Goal: Obtain resource: Download file/media

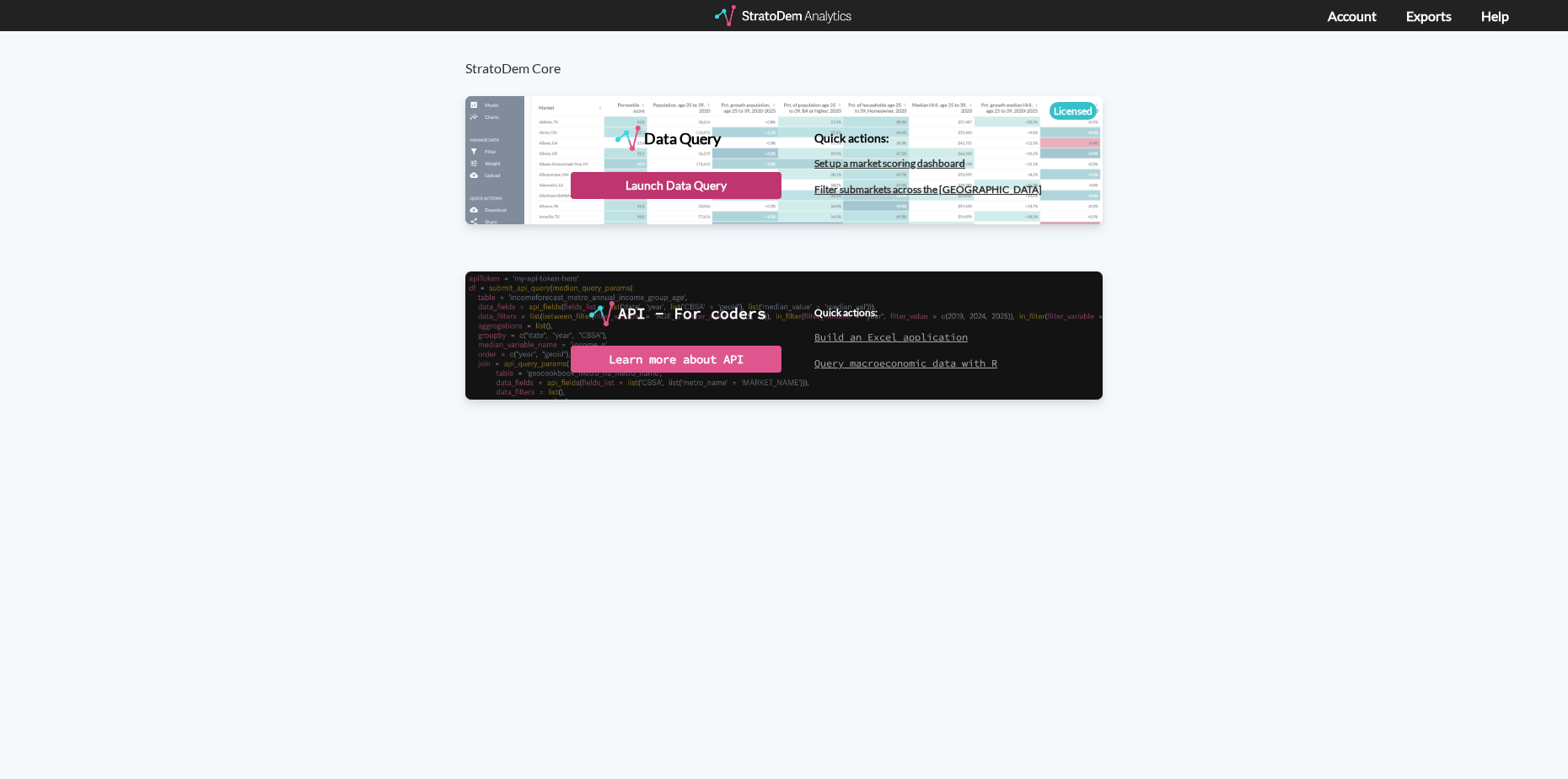
click at [686, 189] on div "Launch Data Query" at bounding box center [676, 185] width 211 height 27
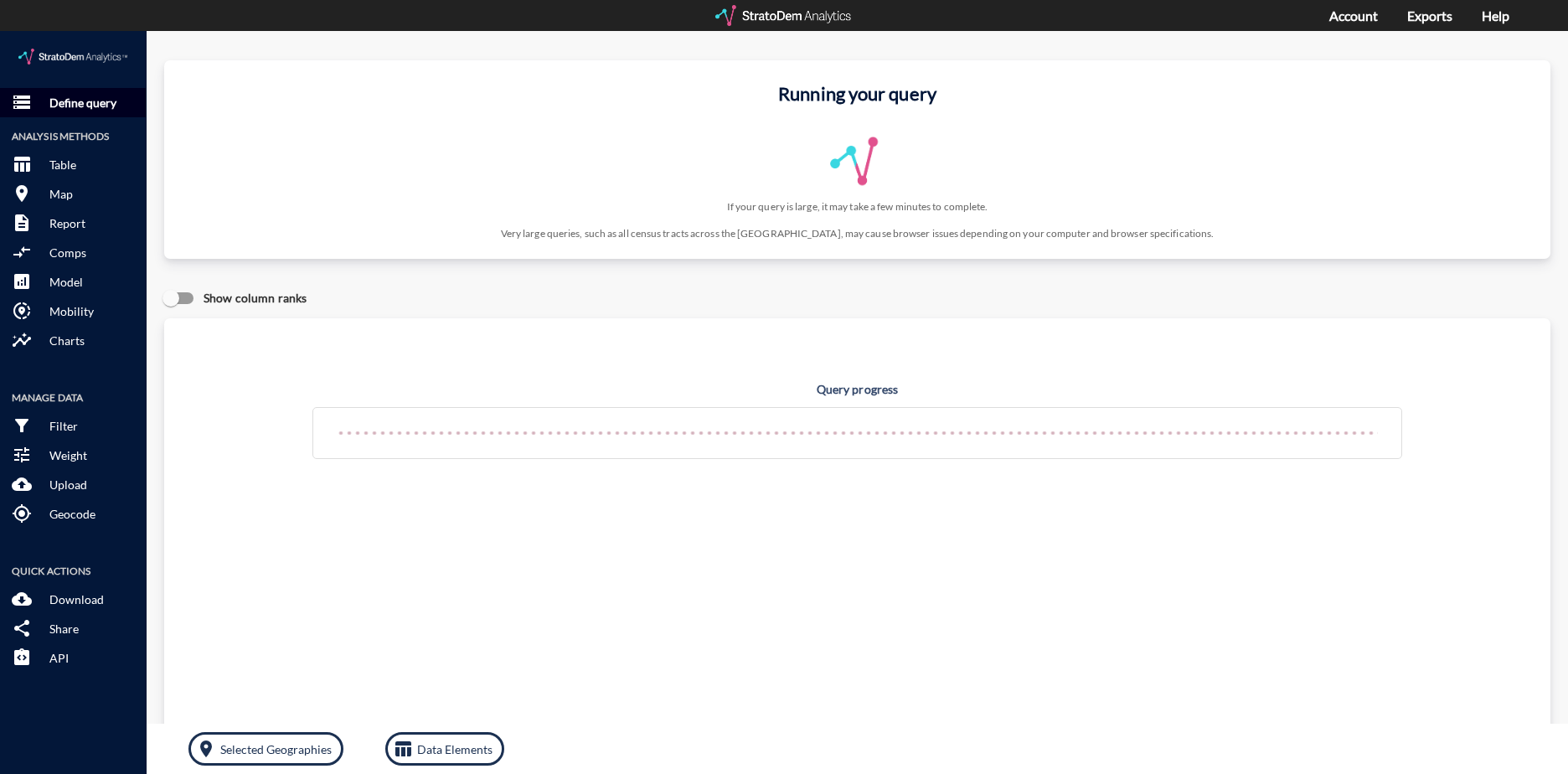
click p "Define query"
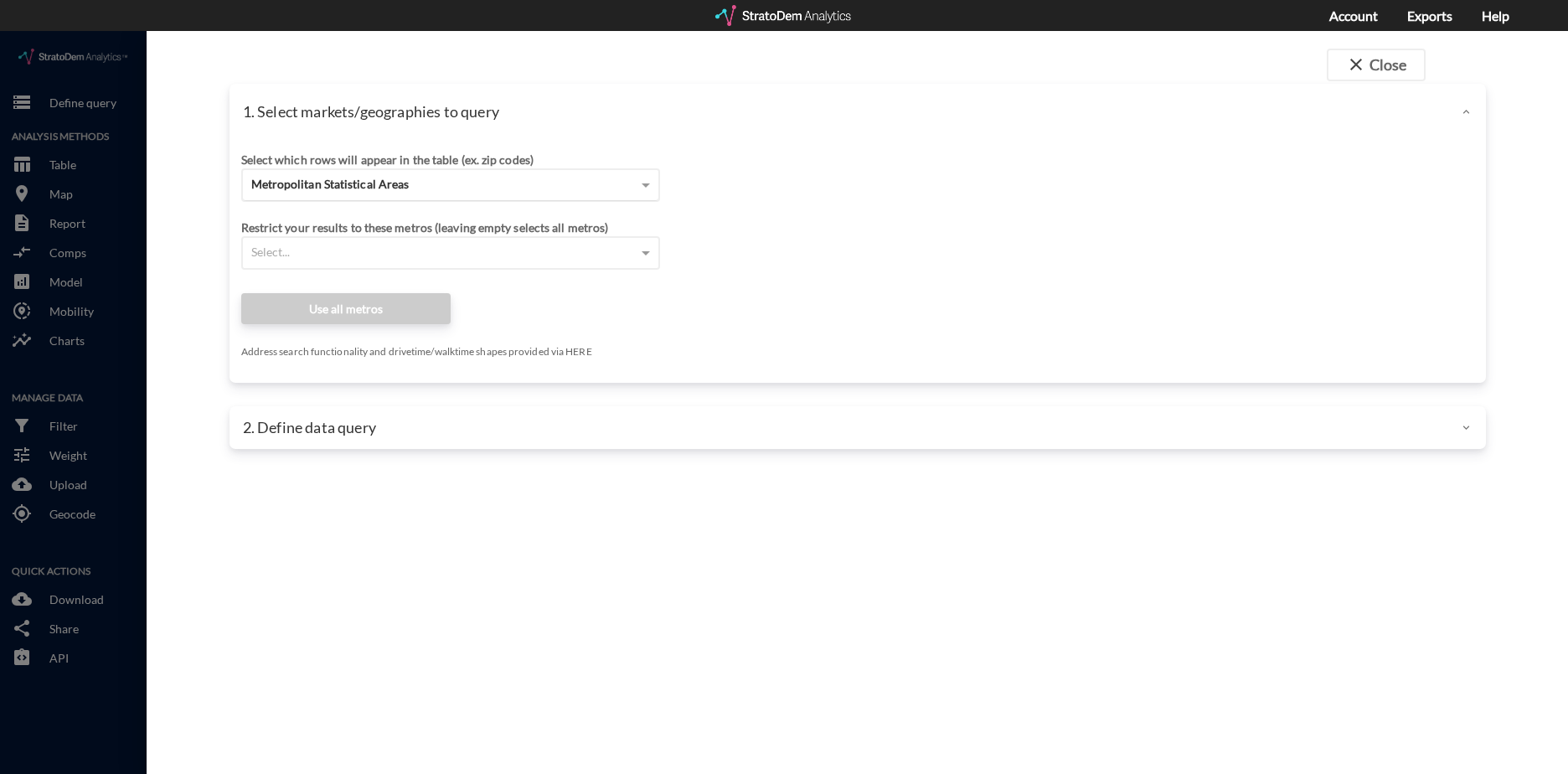
click div "Metropolitan Statistical Areas"
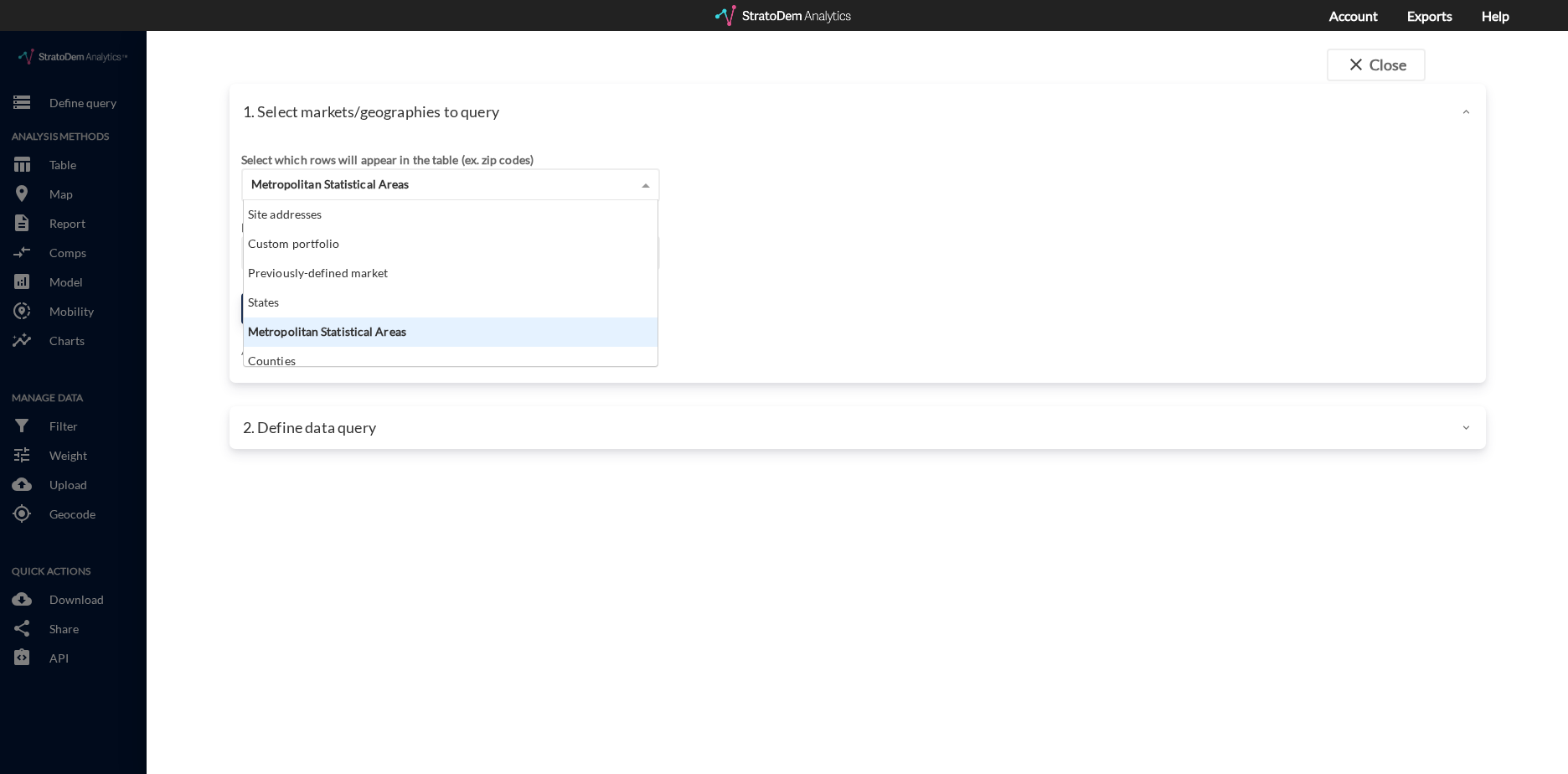
scroll to position [153, 404]
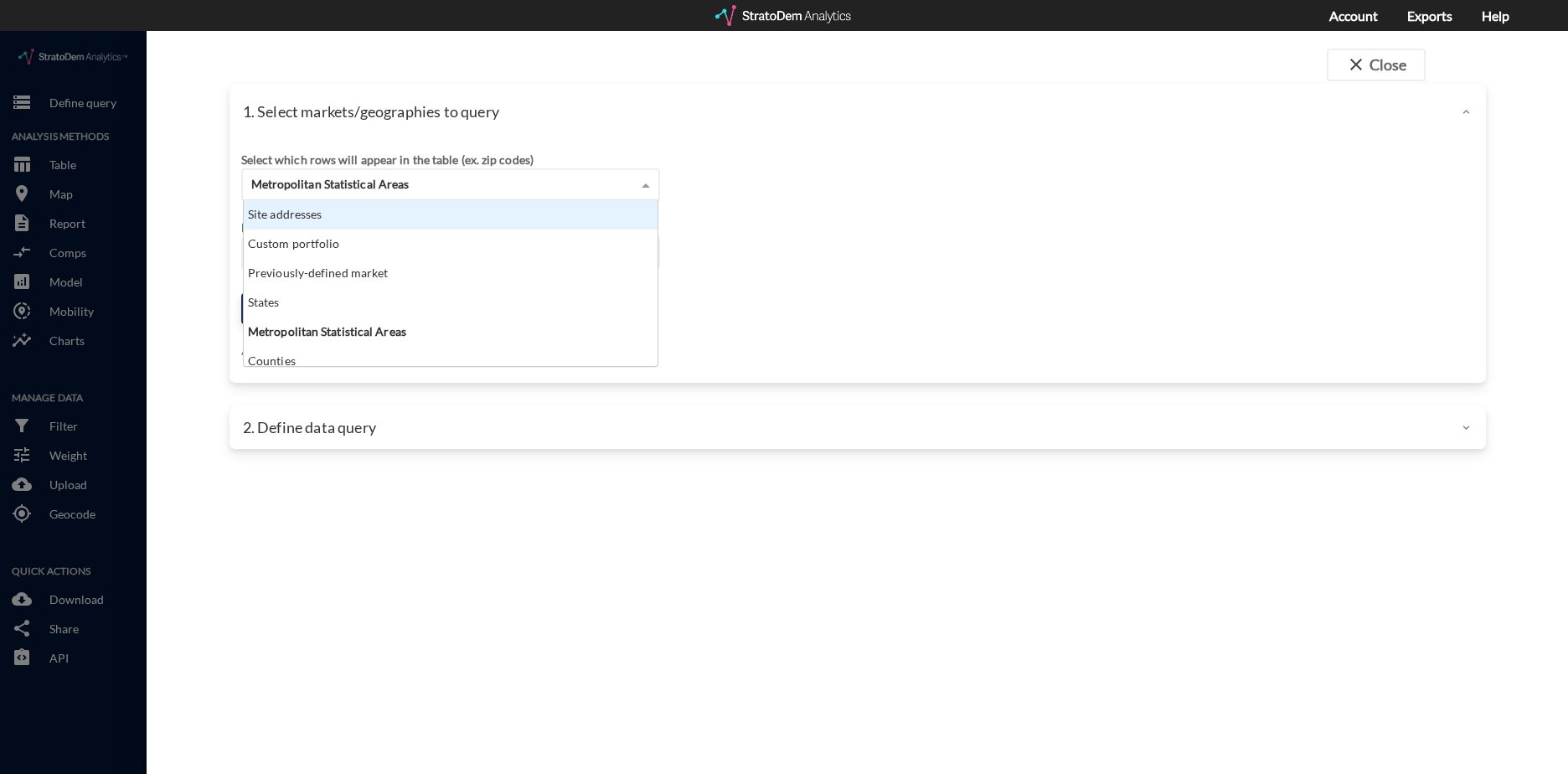
click div "Site addresses"
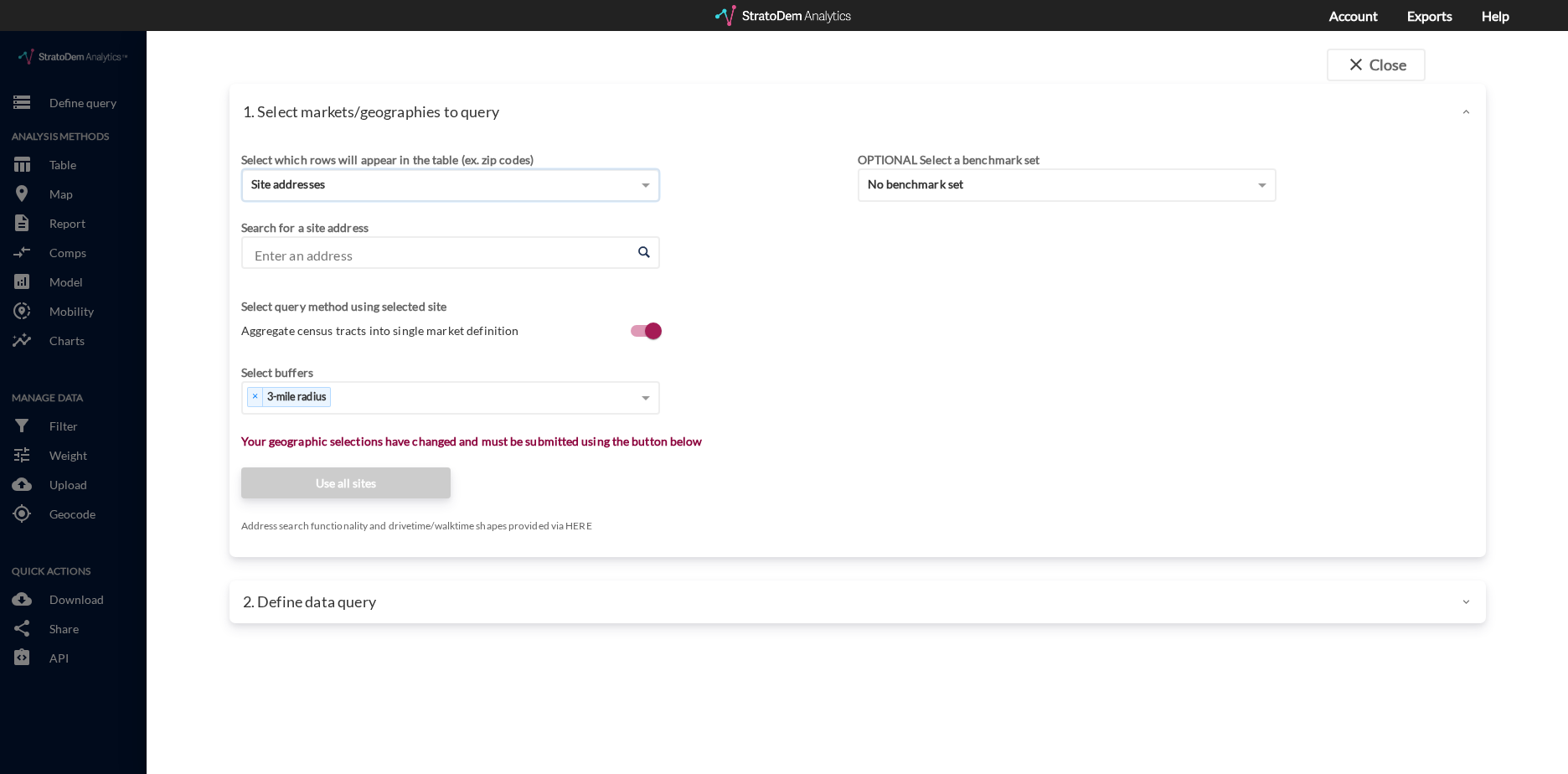
click input "Enter an address"
paste input "[STREET_ADDRESS][PERSON_NAME]"
type input "[STREET_ADDRESS][PERSON_NAME]"
click input "Enter an address"
paste input "[STREET_ADDRESS][PERSON_NAME]"
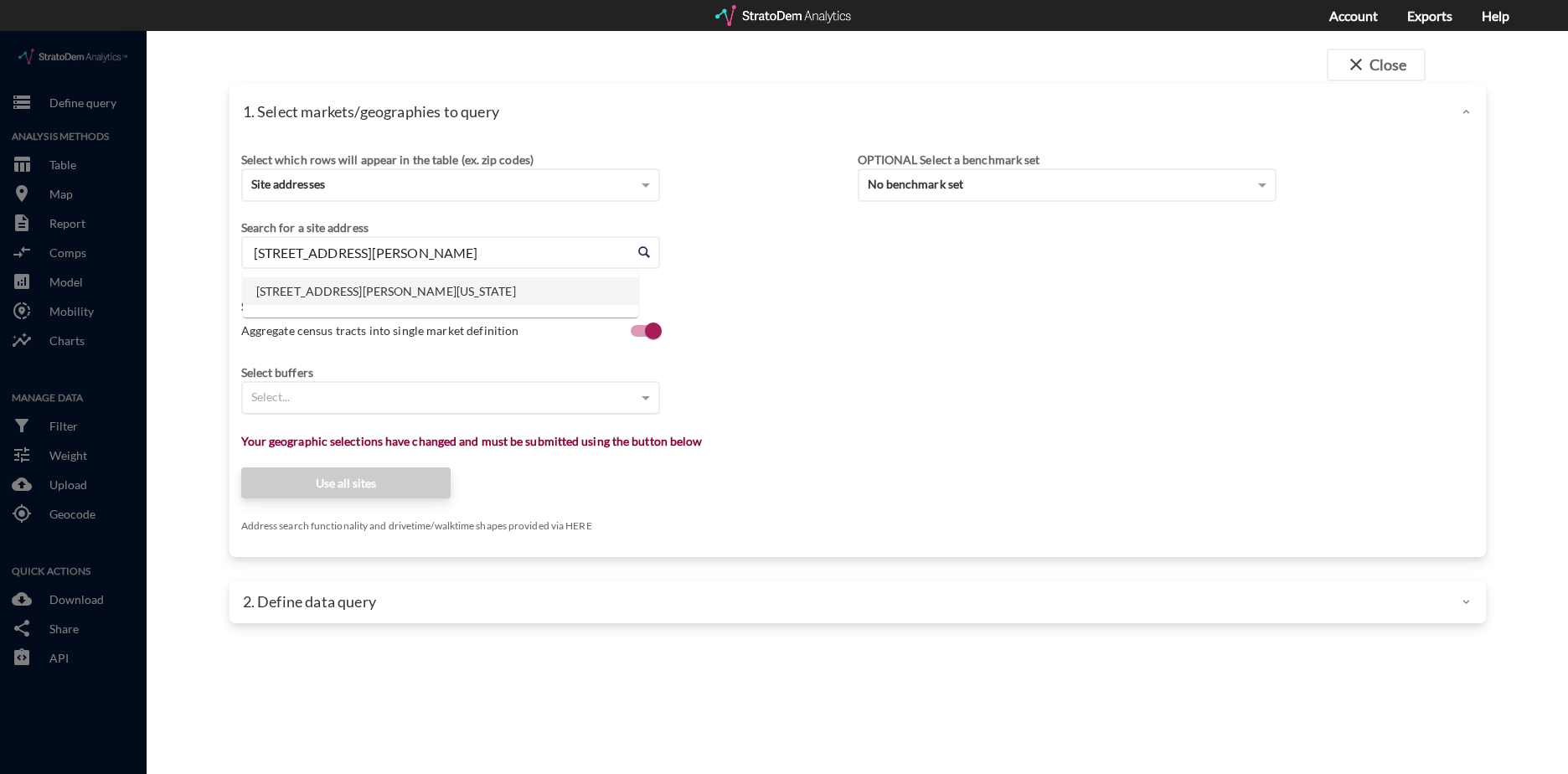
click li "[STREET_ADDRESS][PERSON_NAME][US_STATE]"
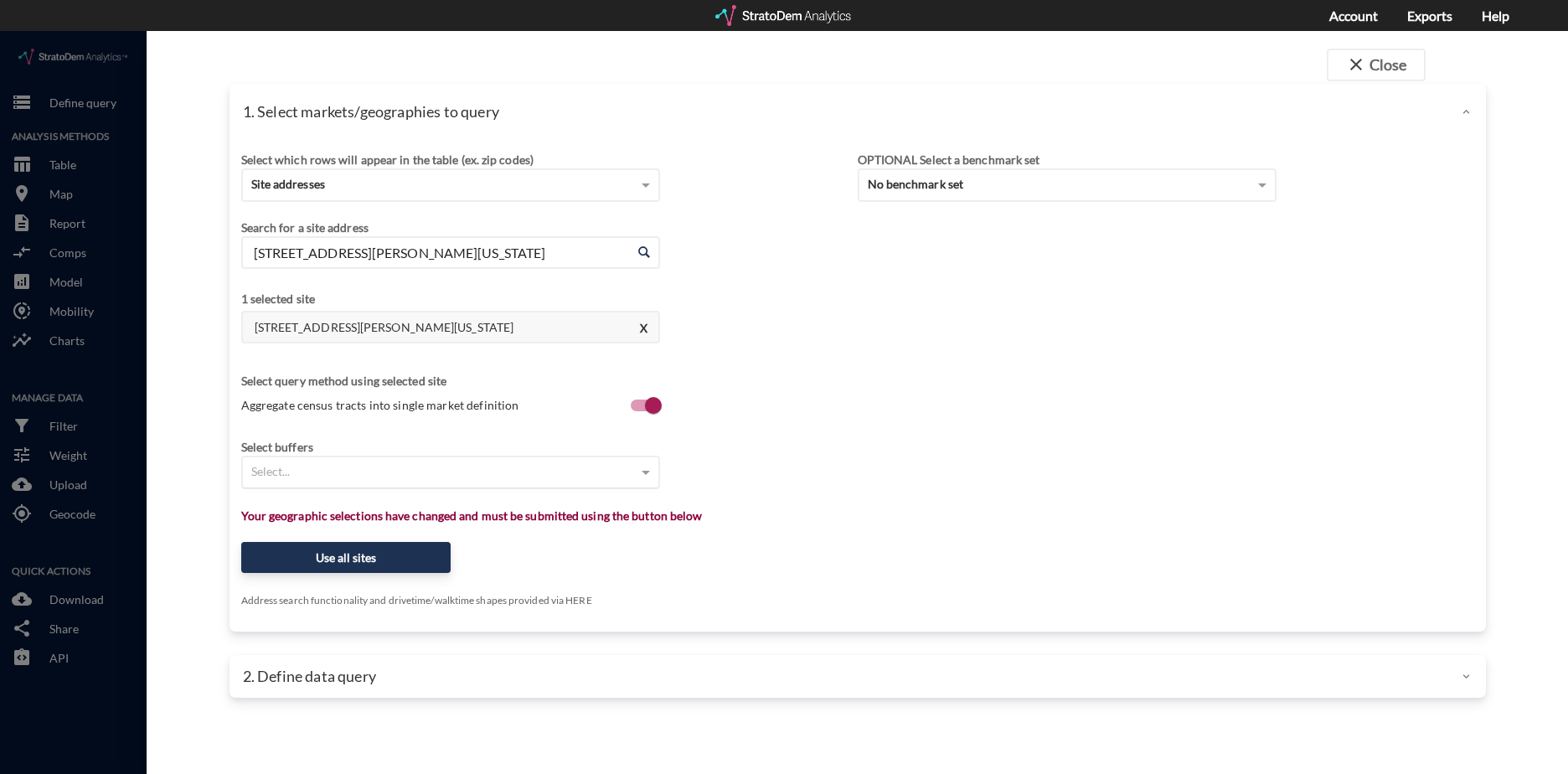
type input "[STREET_ADDRESS][PERSON_NAME][US_STATE]"
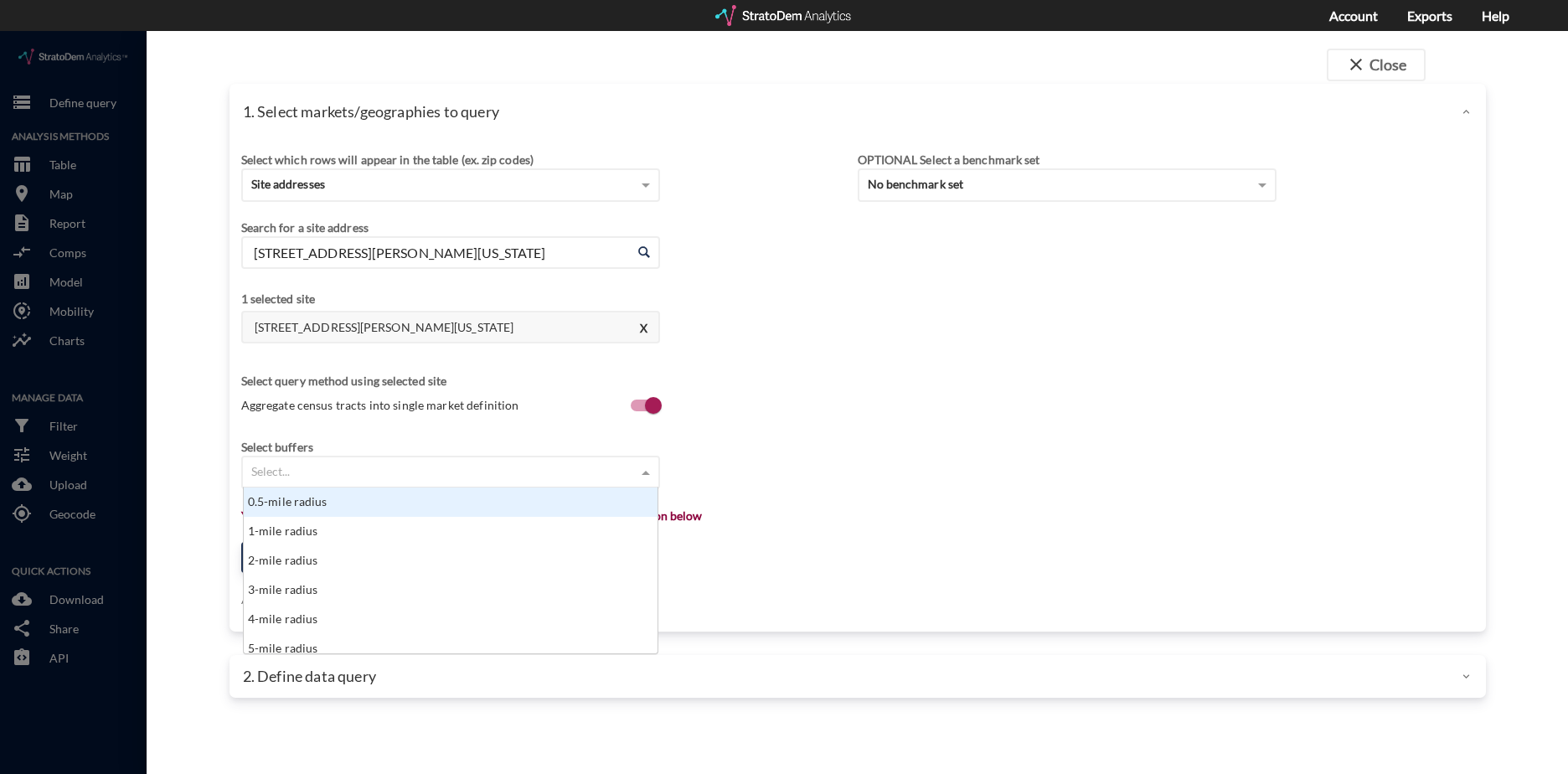
click div "Select..."
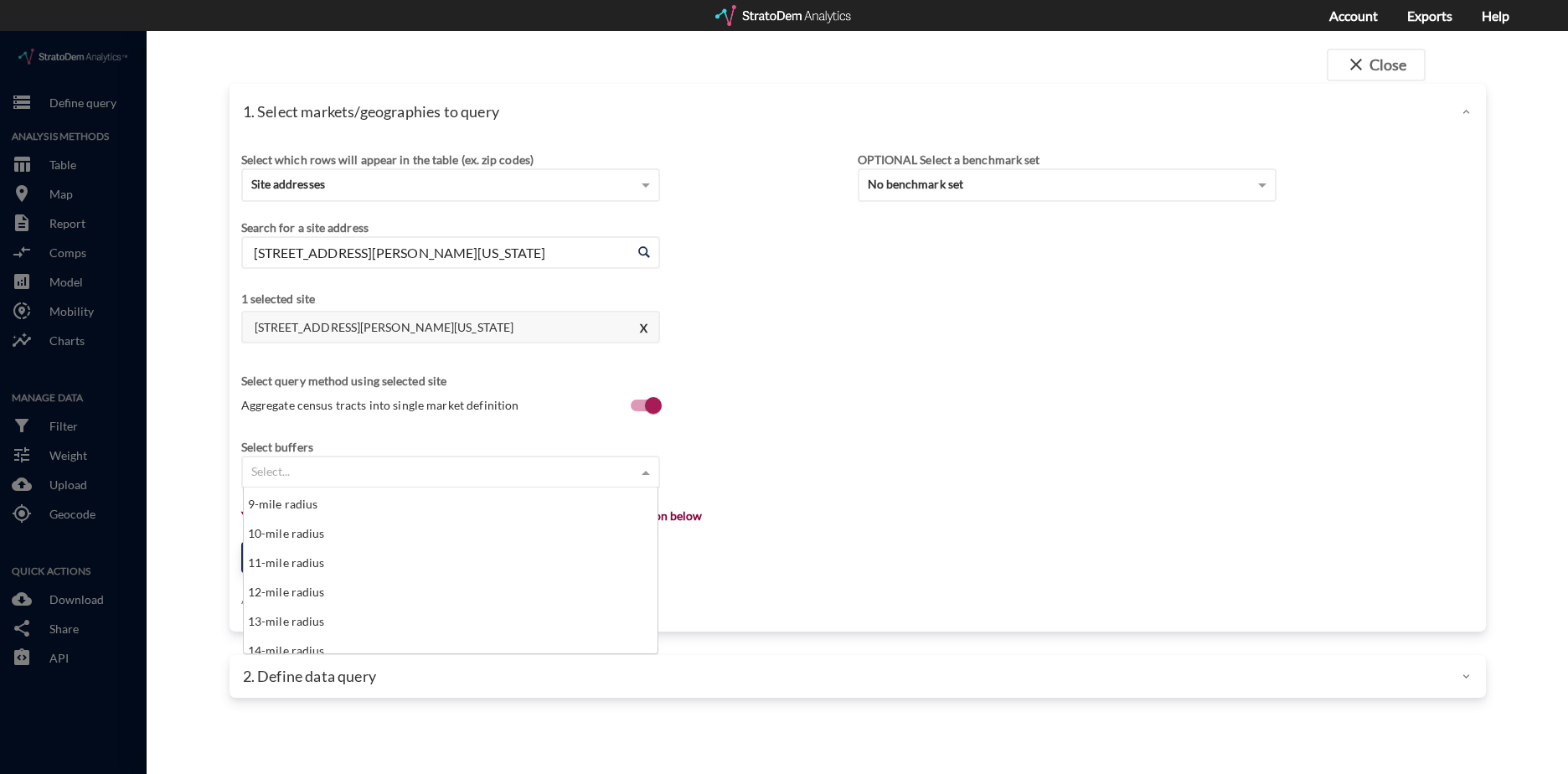
scroll to position [260, 0]
click div "9-mile radius"
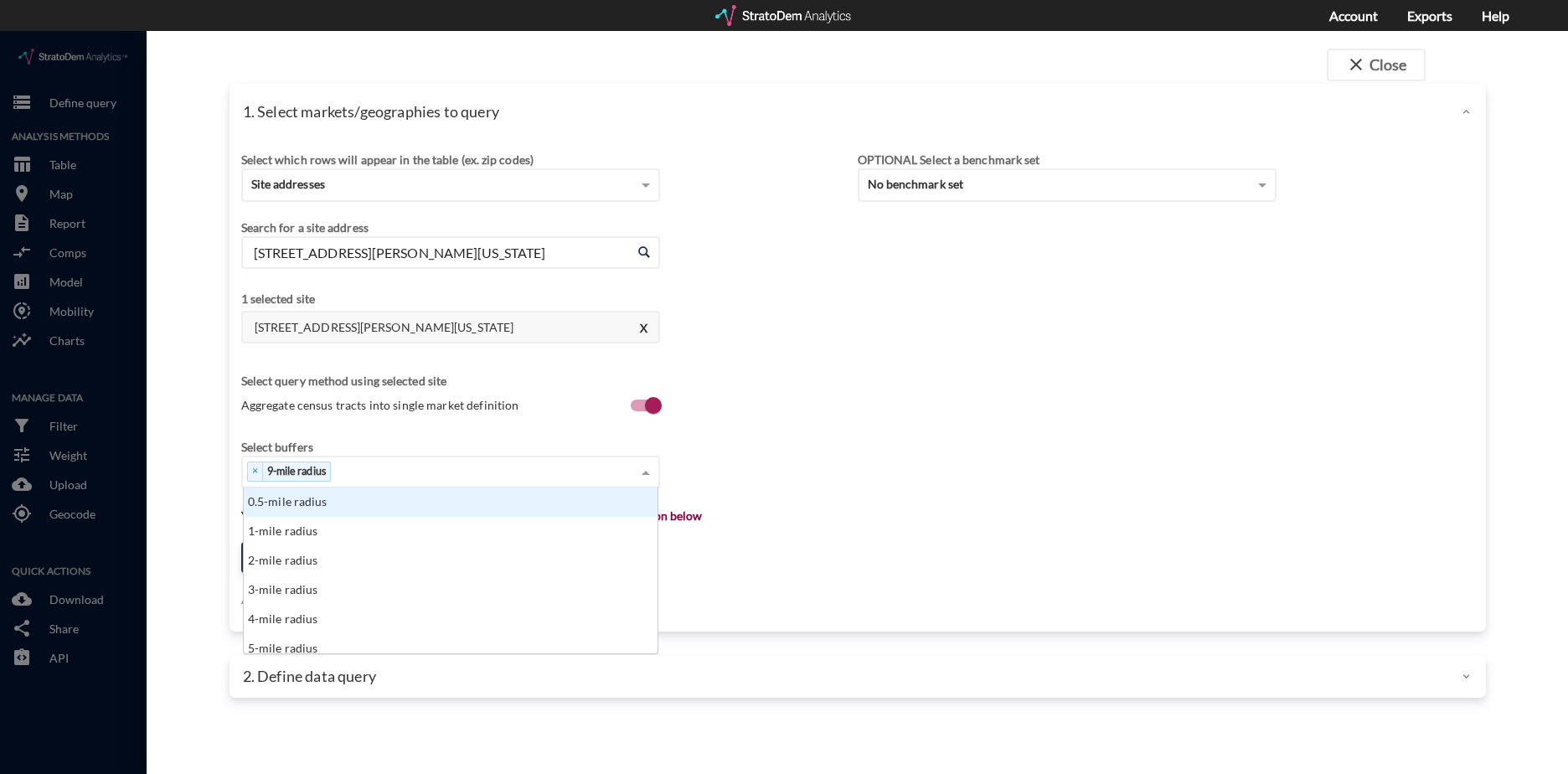
click div "× 9-mile radius"
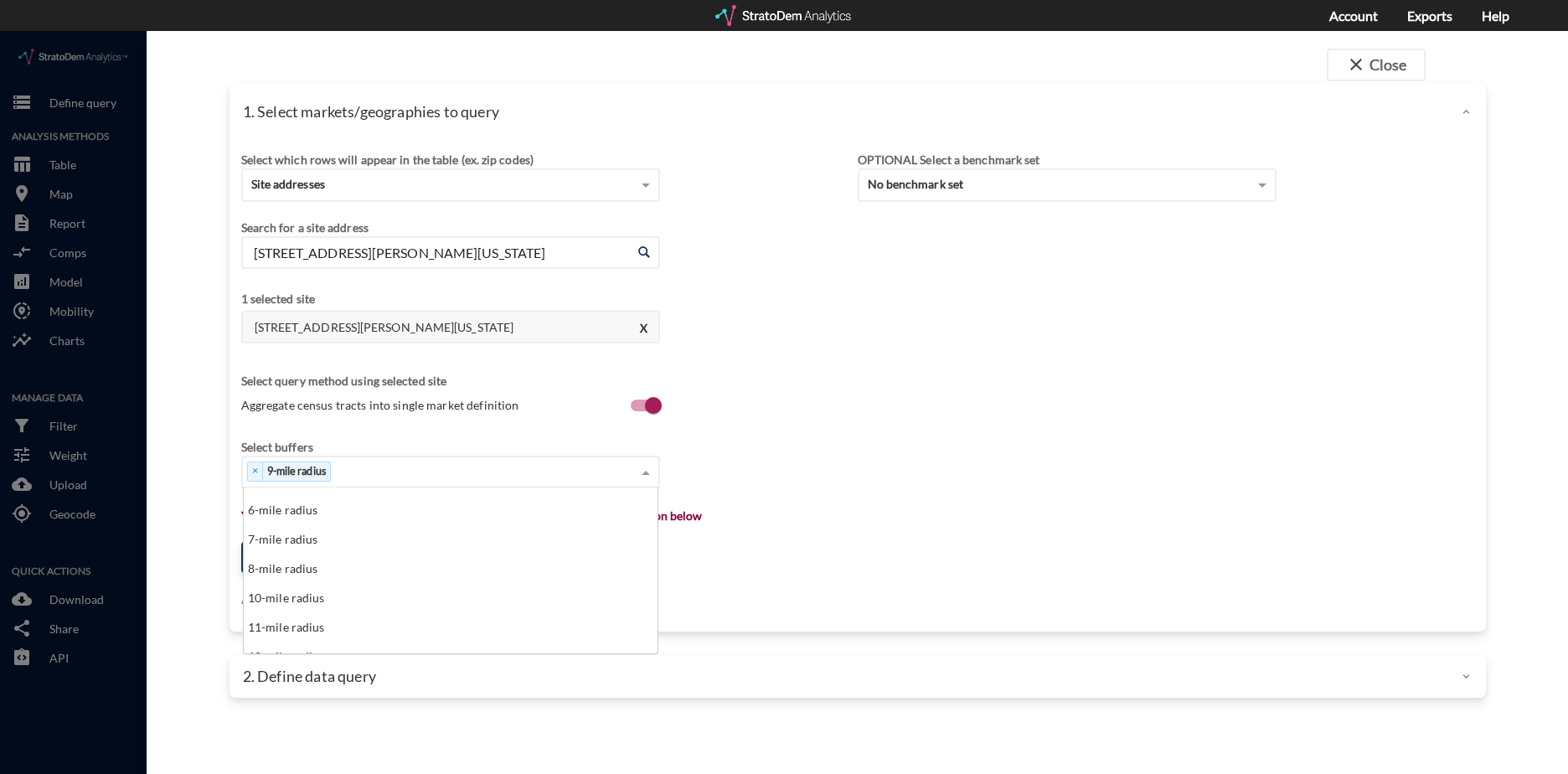
scroll to position [251, 0]
click div "13-mile radius"
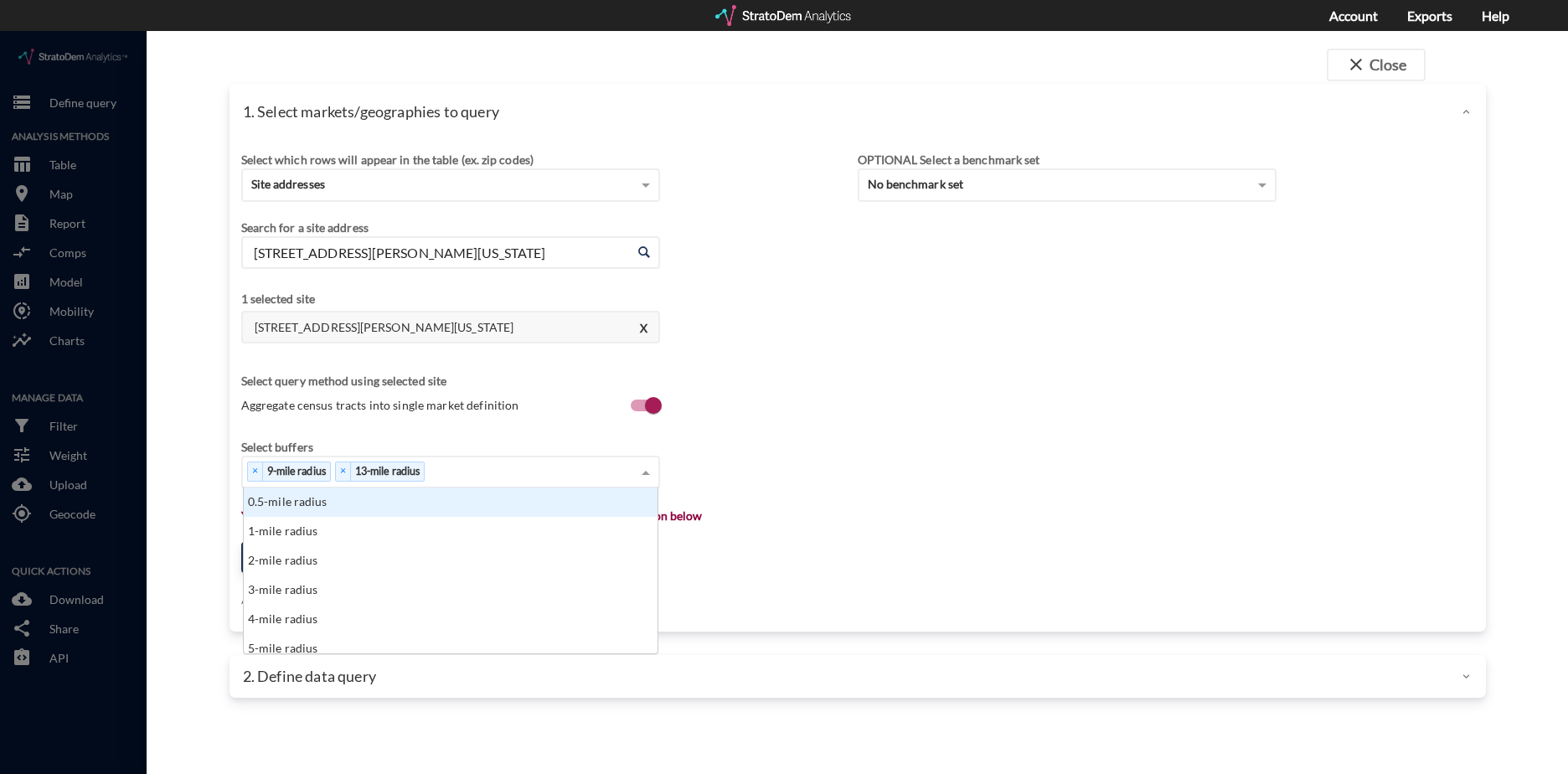
click div "× 9-mile radius × 13-mile radius"
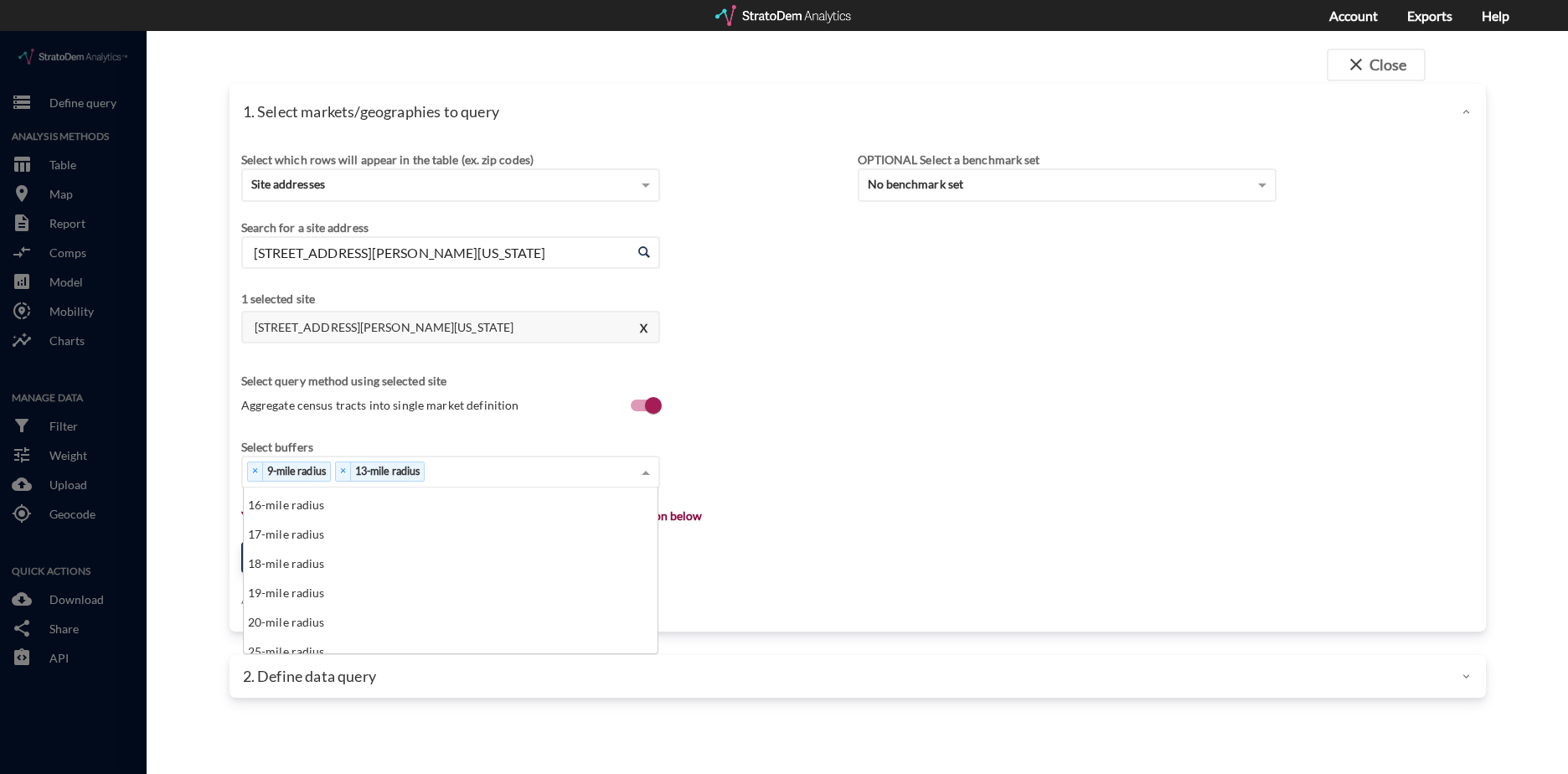
scroll to position [419, 0]
click div "19-mile radius"
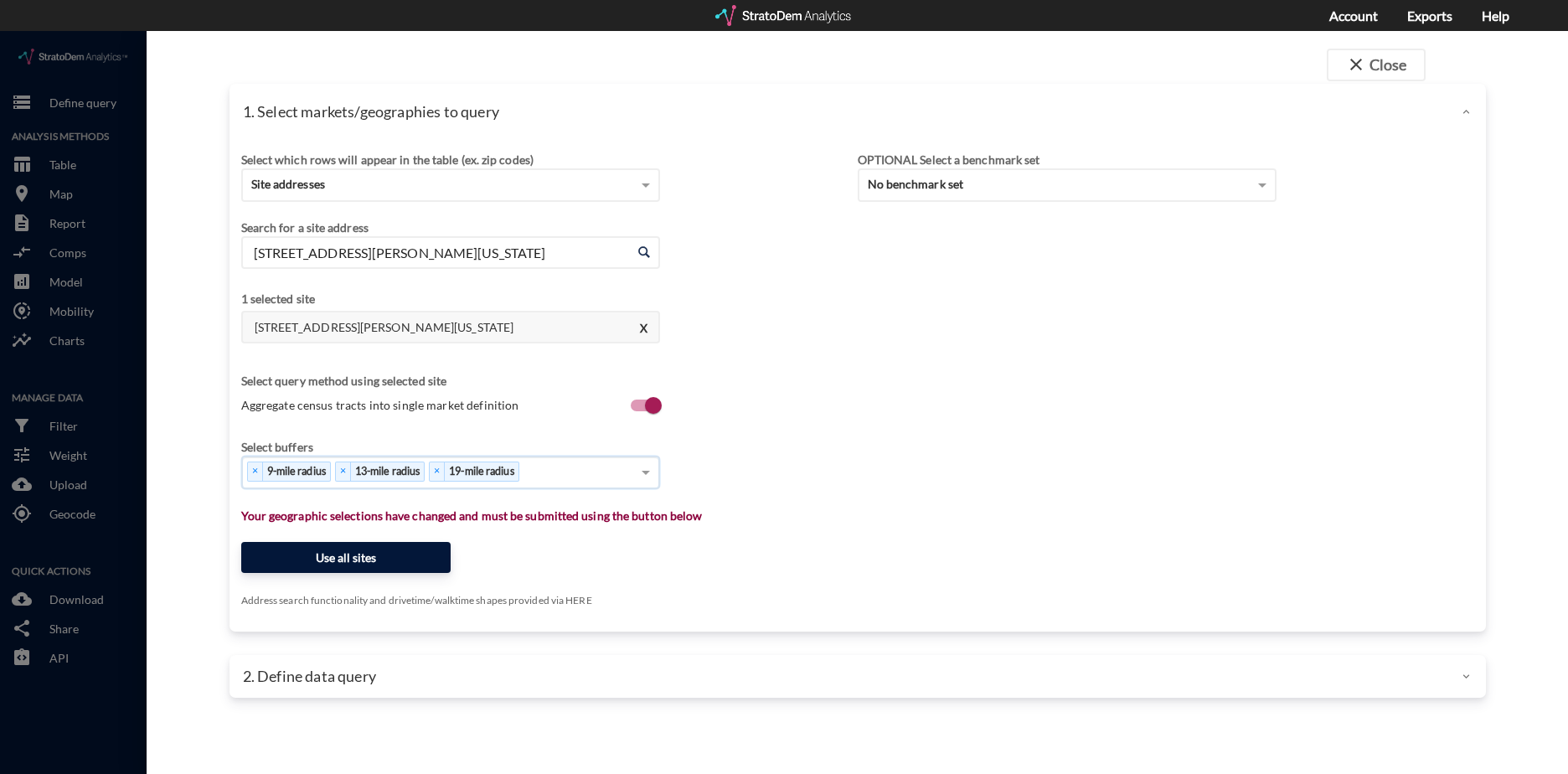
click button "Use all sites"
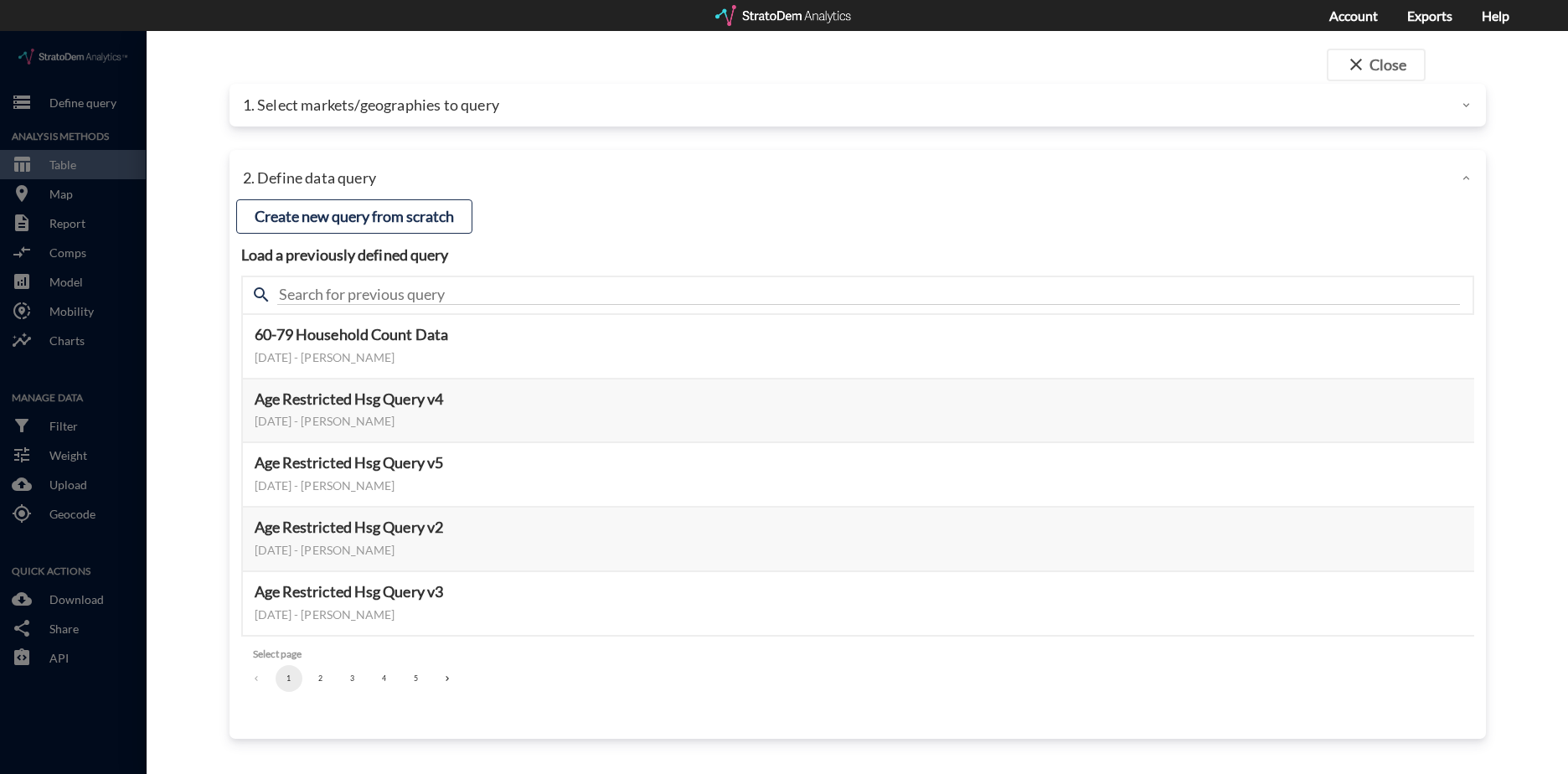
click button "2"
click button "3"
click button "Select this query"
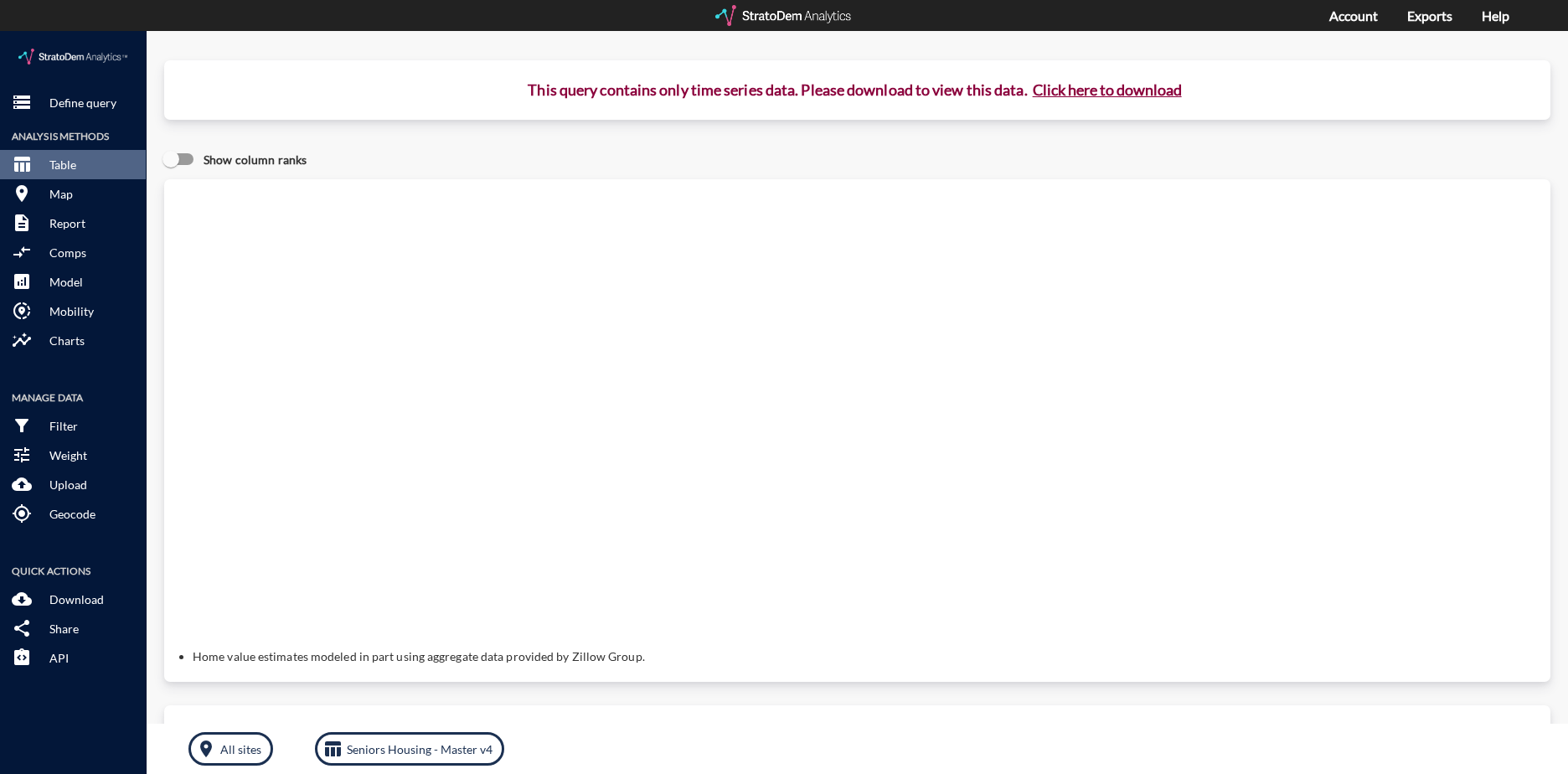
click button "Click here to download"
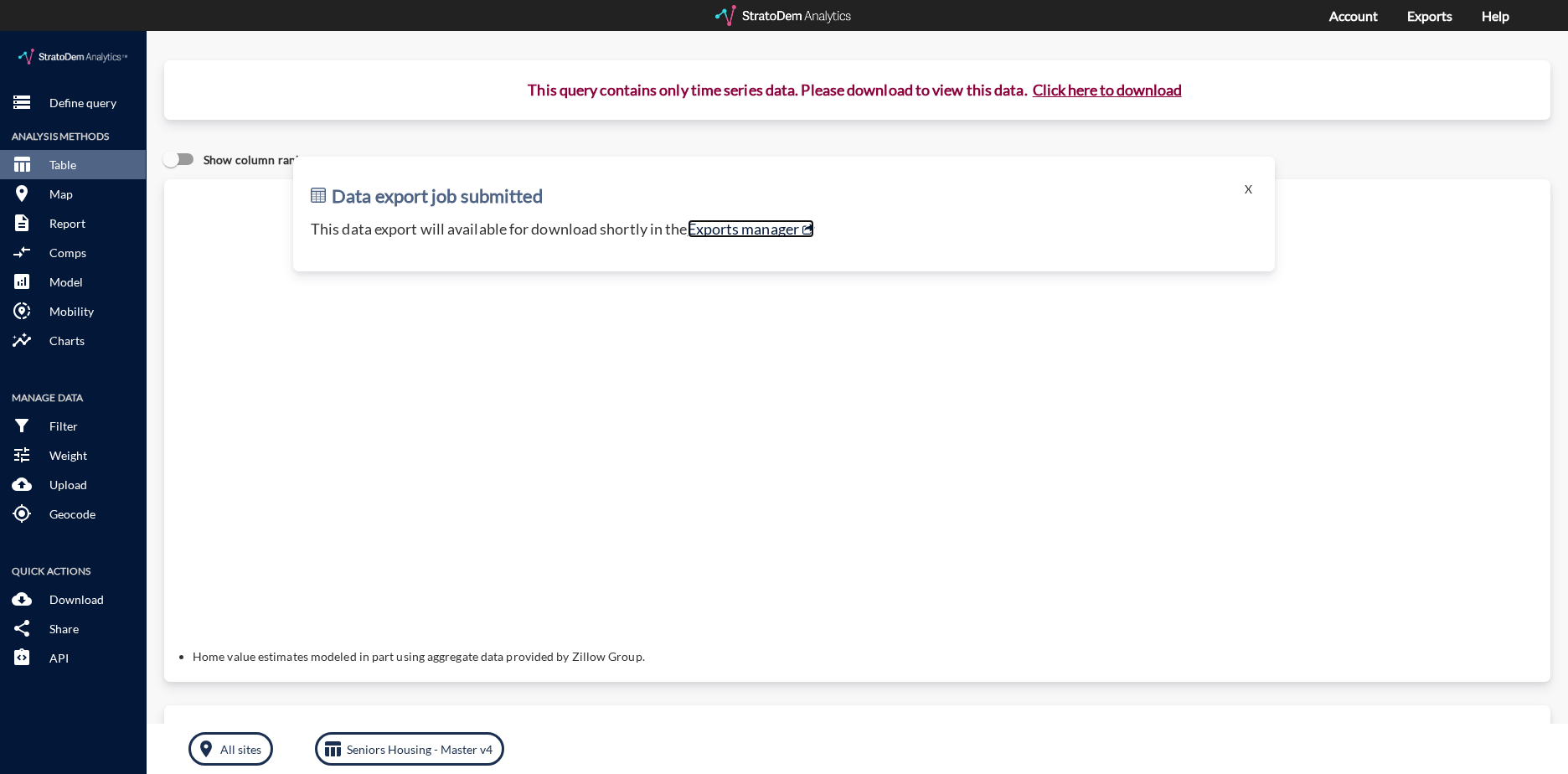
click link "Exports manager"
click p "Define query"
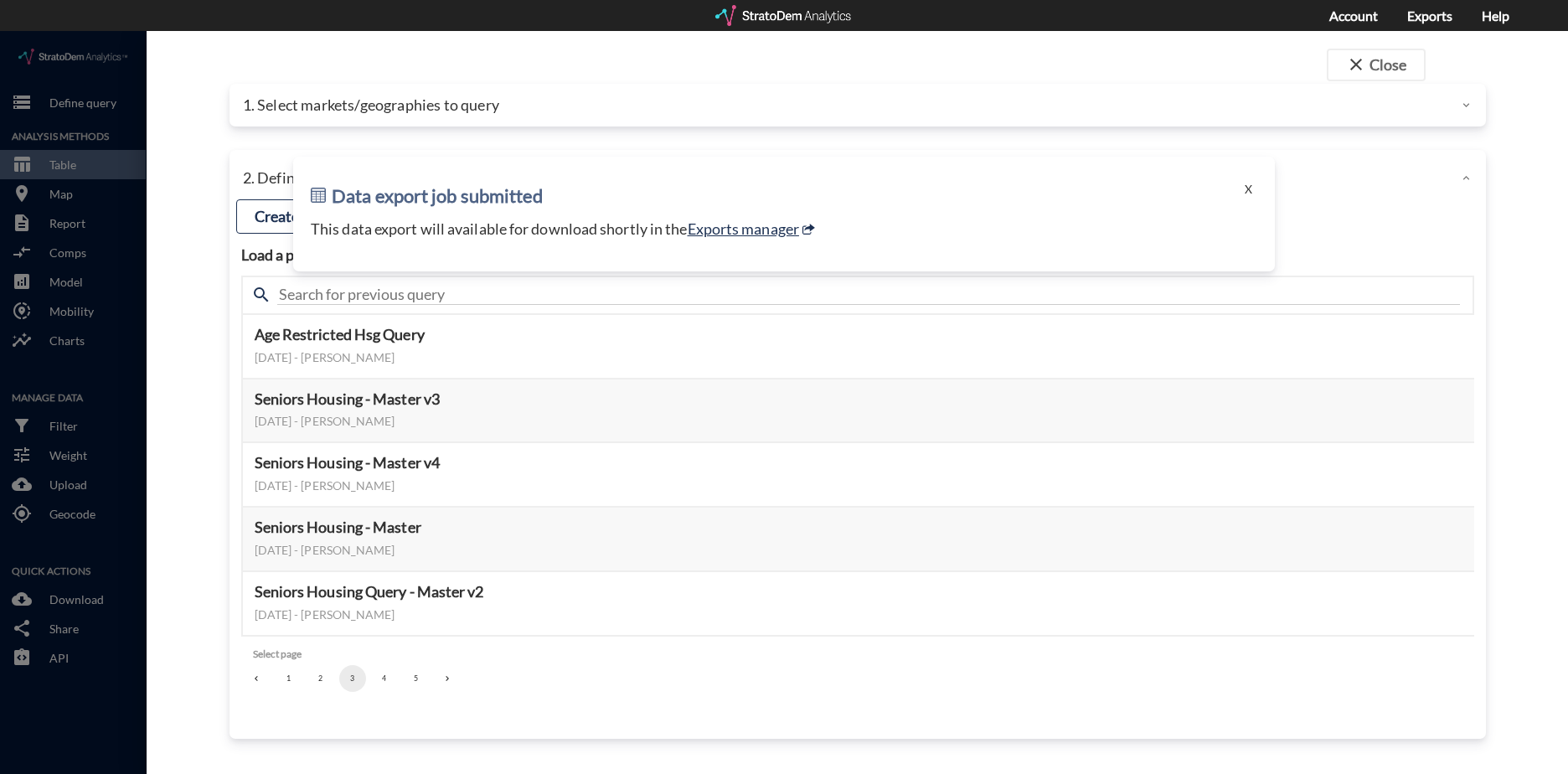
click p "1. Select markets/geographies to query"
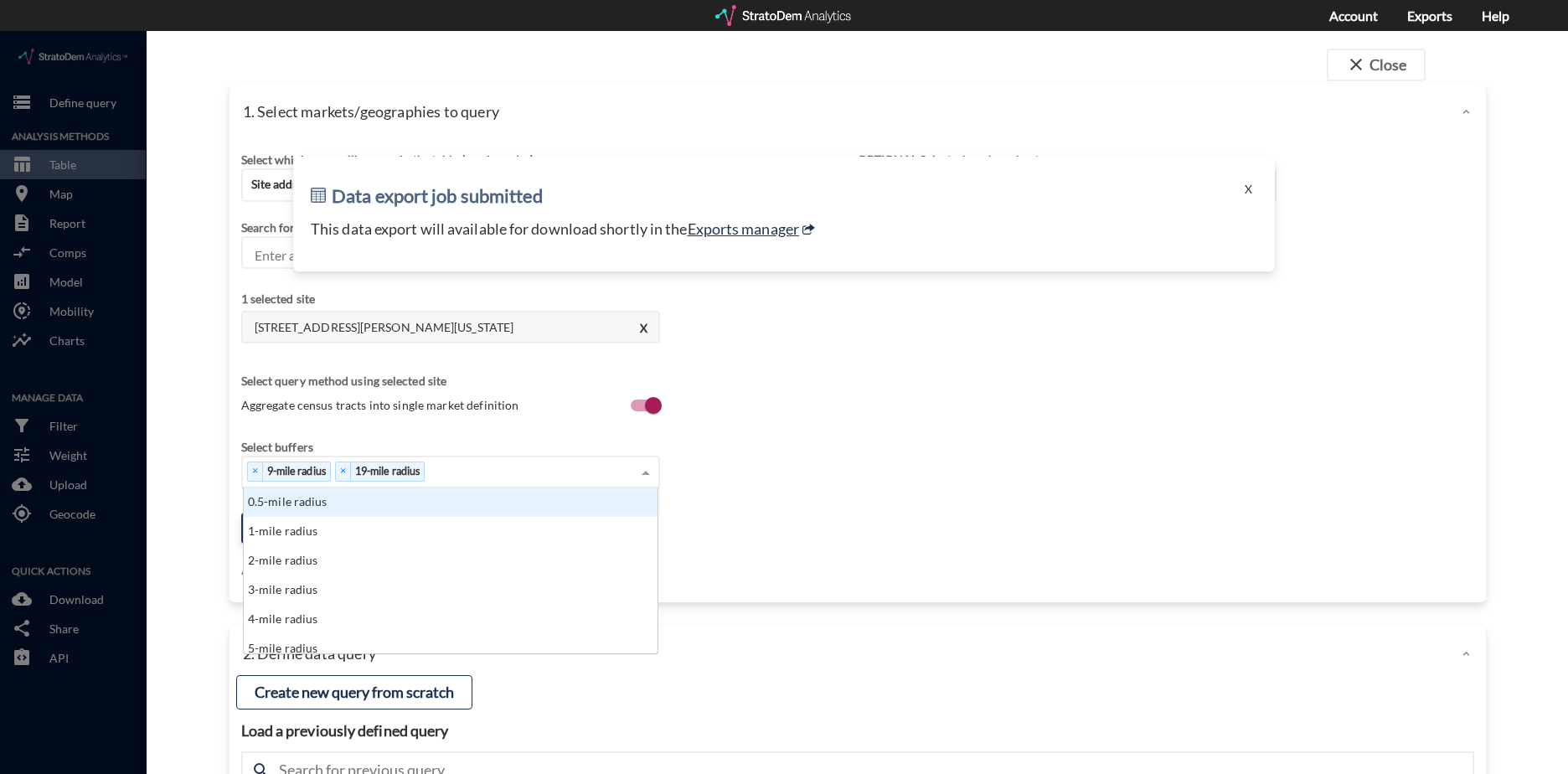
scroll to position [153, 404]
click div "× 9-mile radius × 19-mile radius"
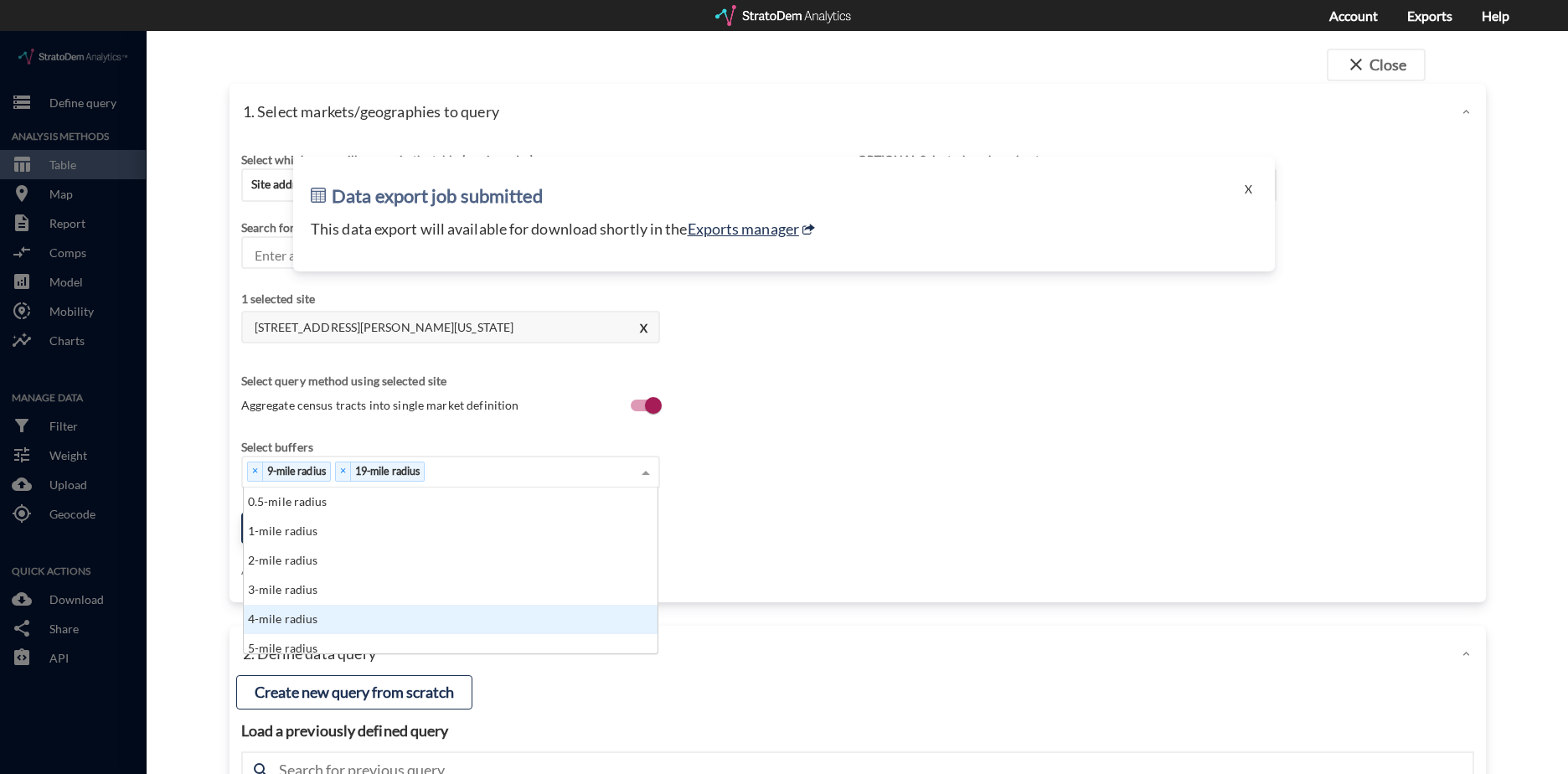
click div "4-mile radius"
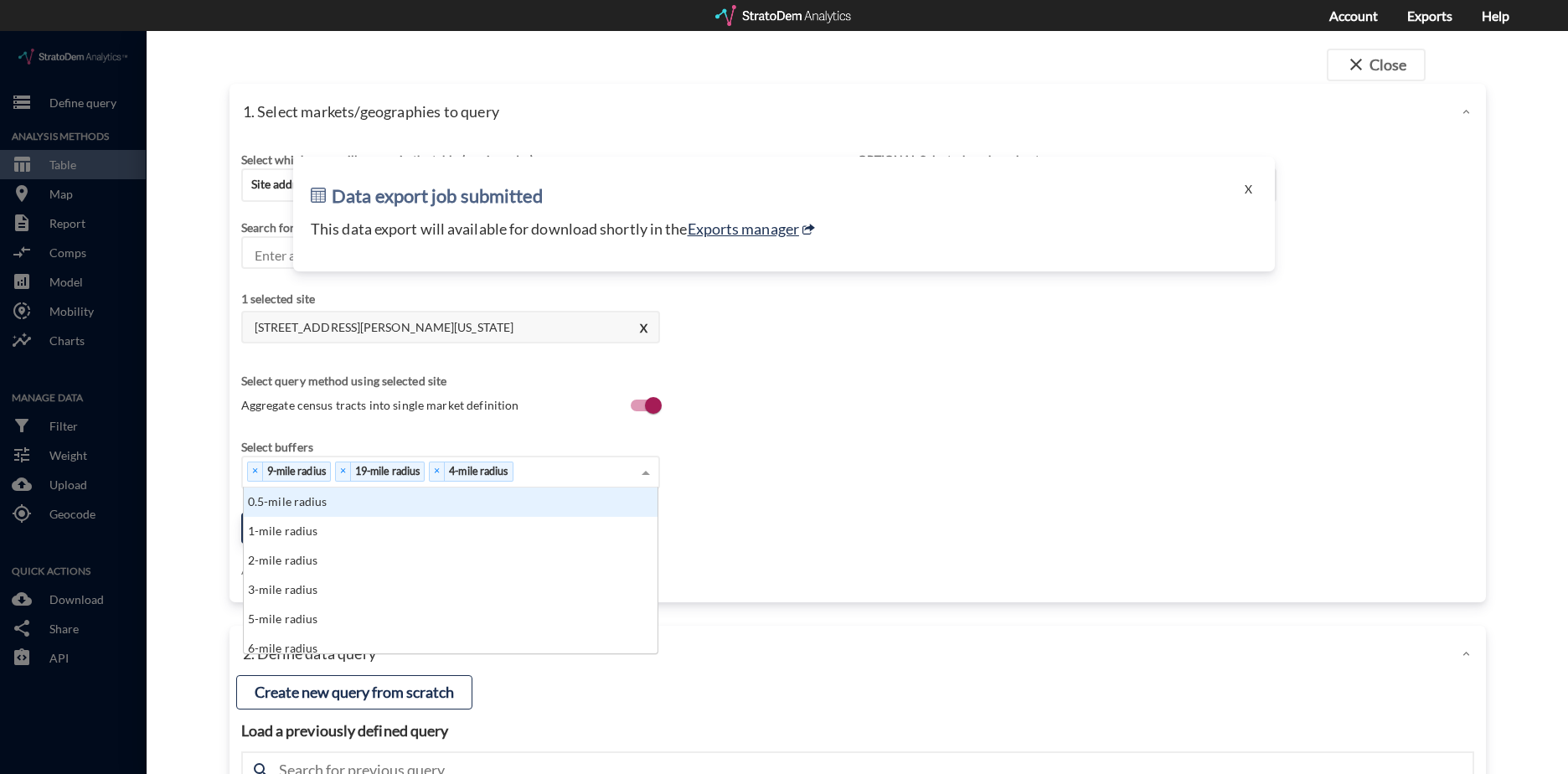
drag, startPoint x: 479, startPoint y: 442, endPoint x: 380, endPoint y: 440, distance: 99.0
click div "× 9-mile radius × 19-mile radius × 4-mile radius"
click div "× 4-mile radius"
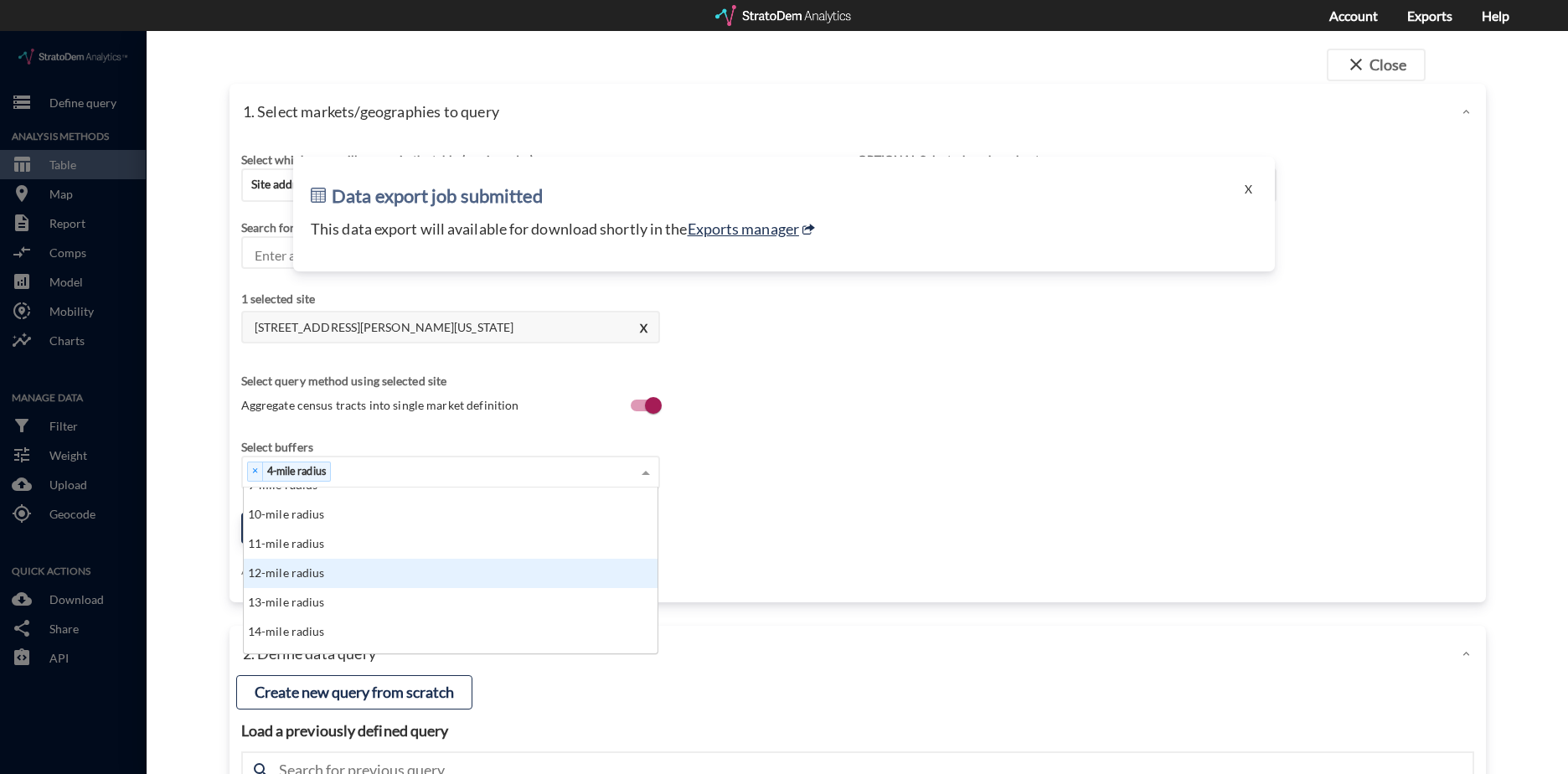
scroll to position [168, 0]
click div "9-mile radius"
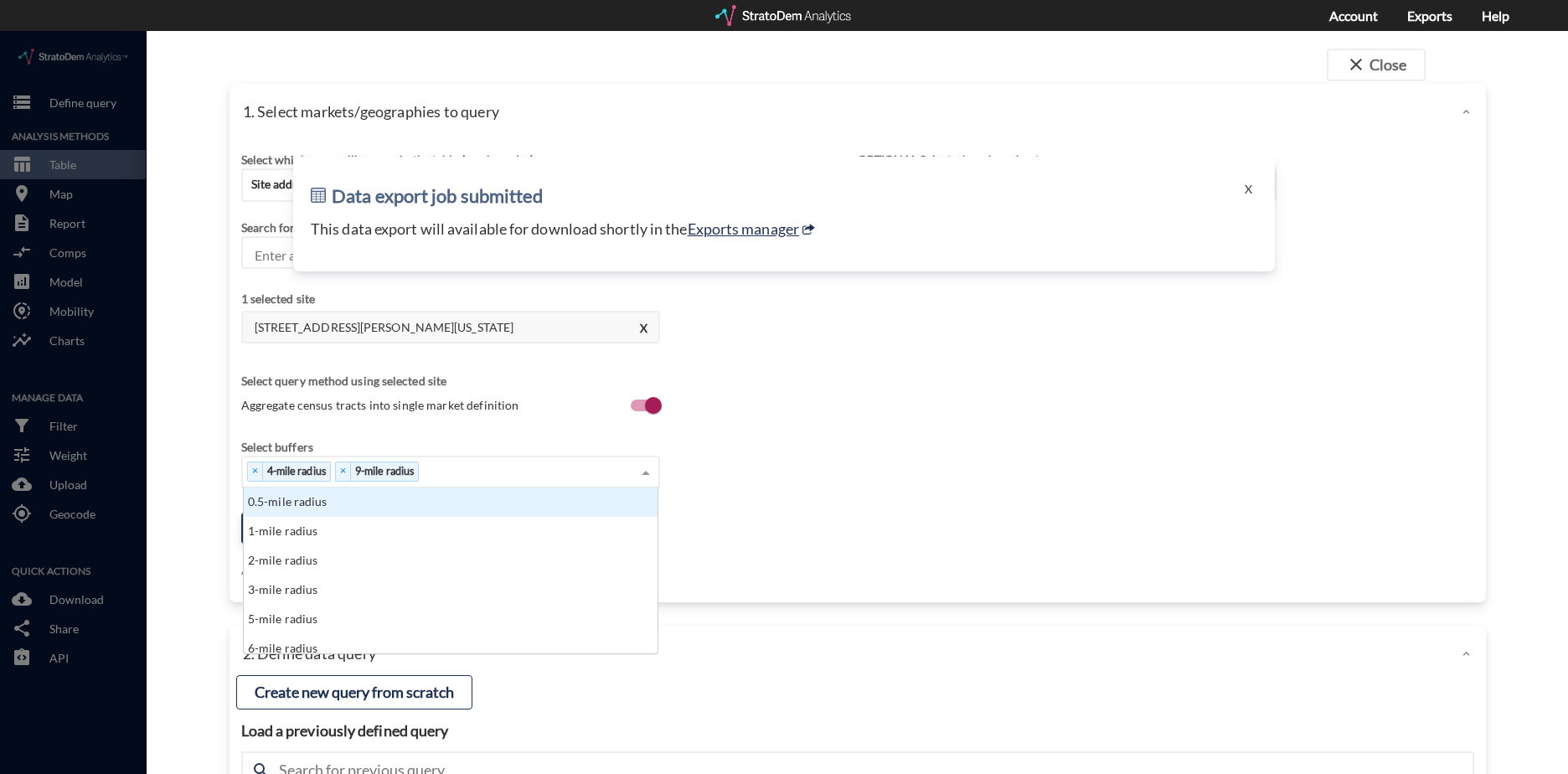
click div "× 4-mile radius × 9-mile radius"
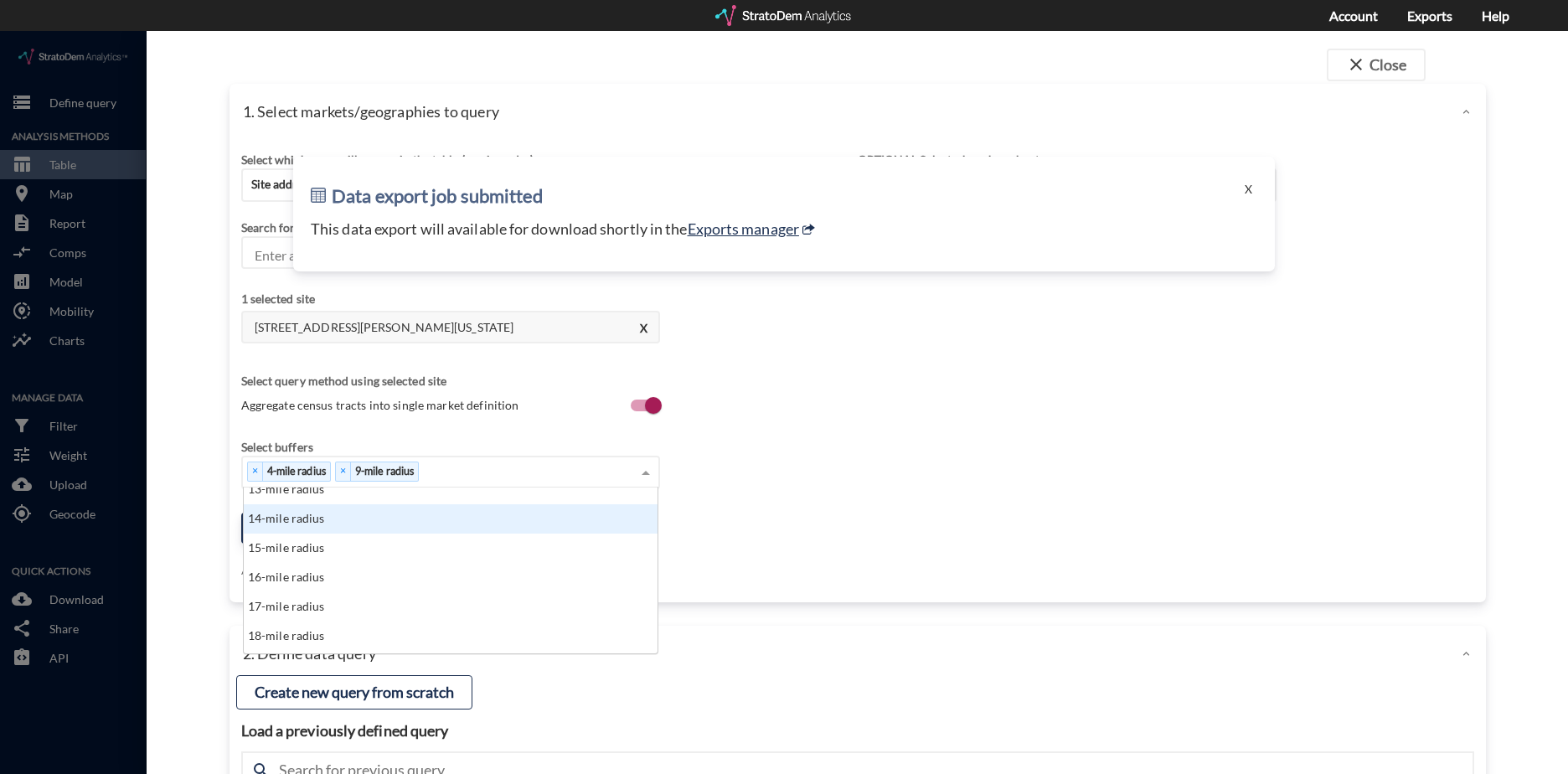
scroll to position [419, 0]
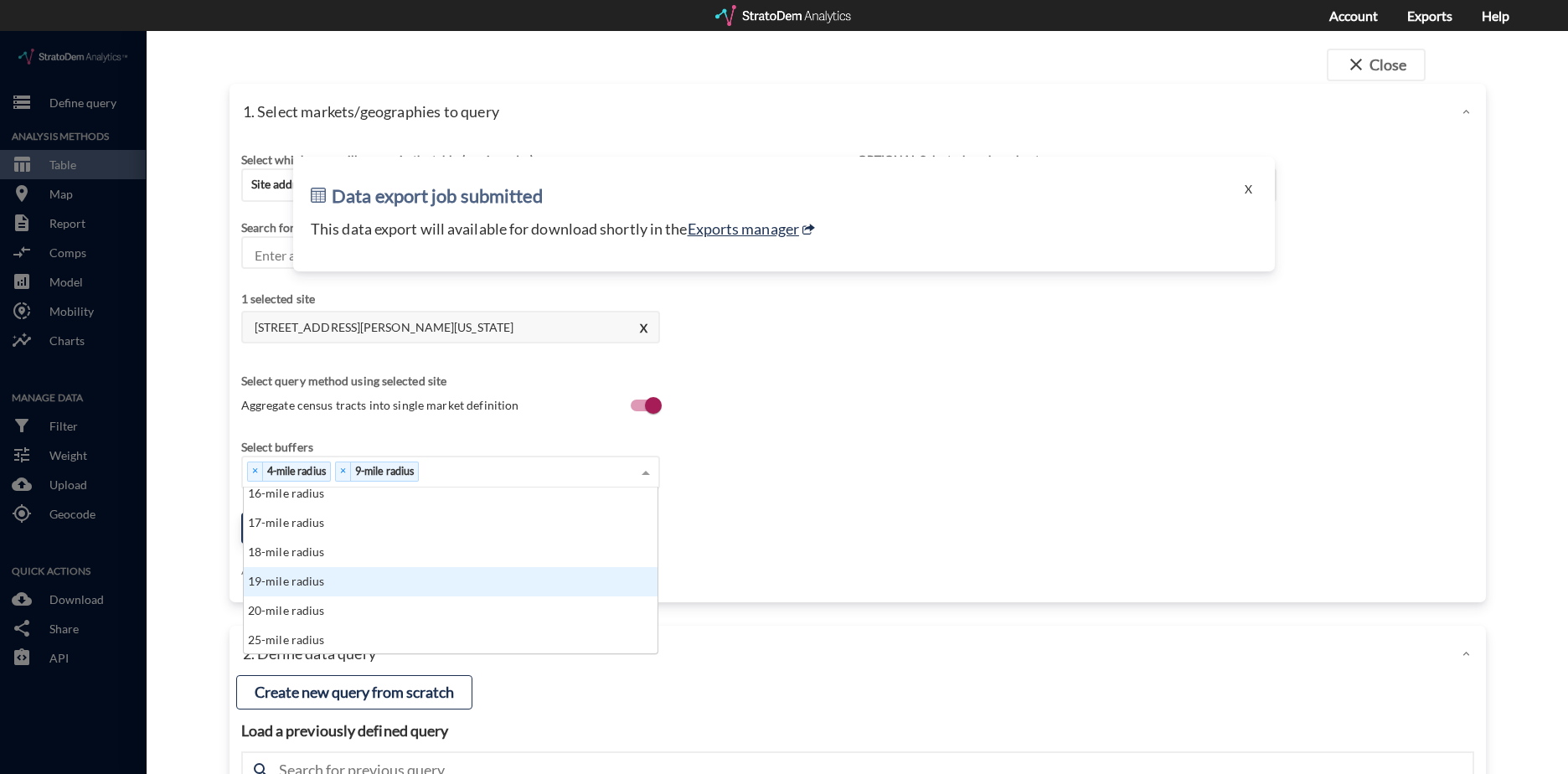
click div "19-mile radius"
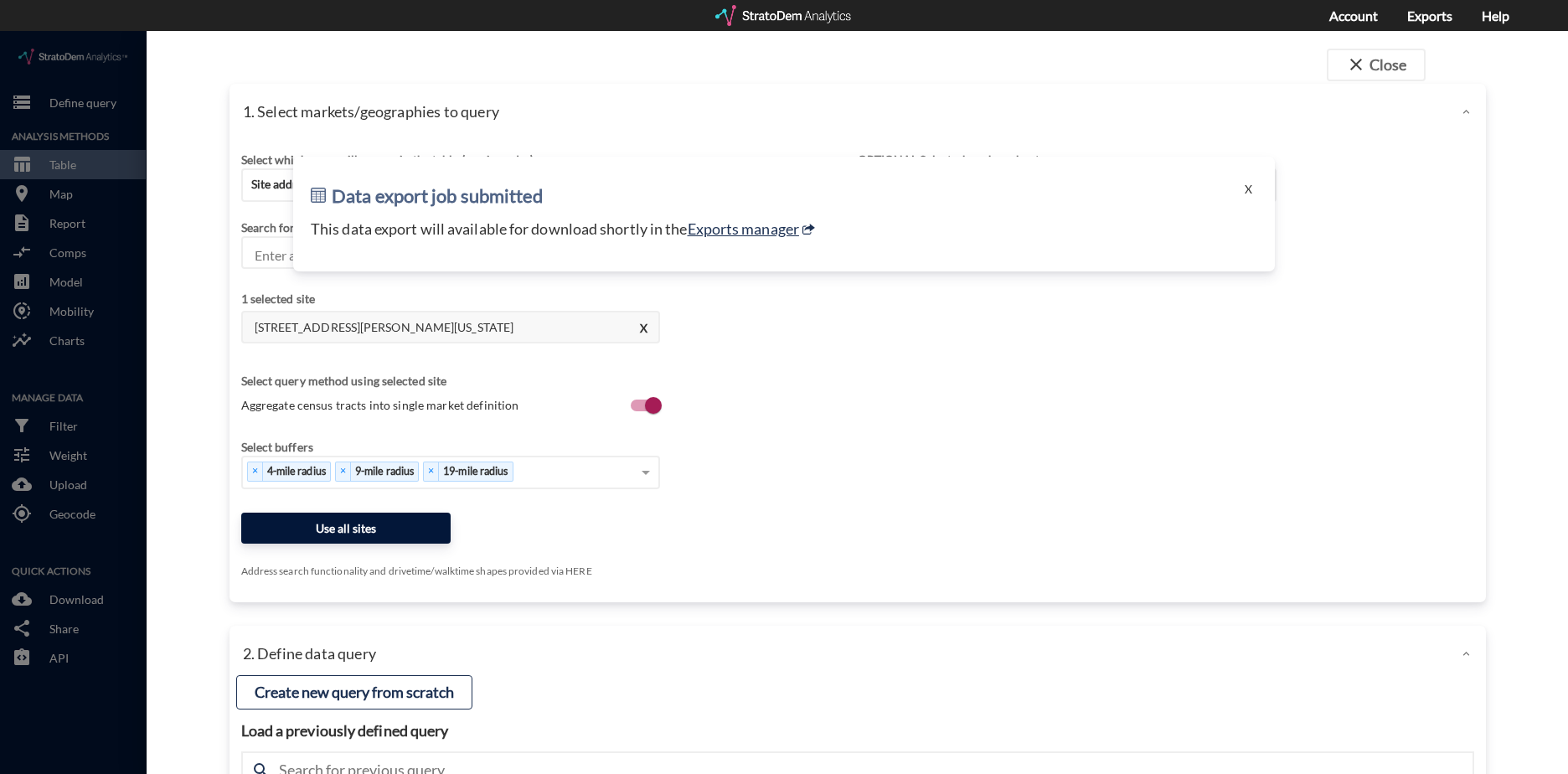
click button "Use all sites"
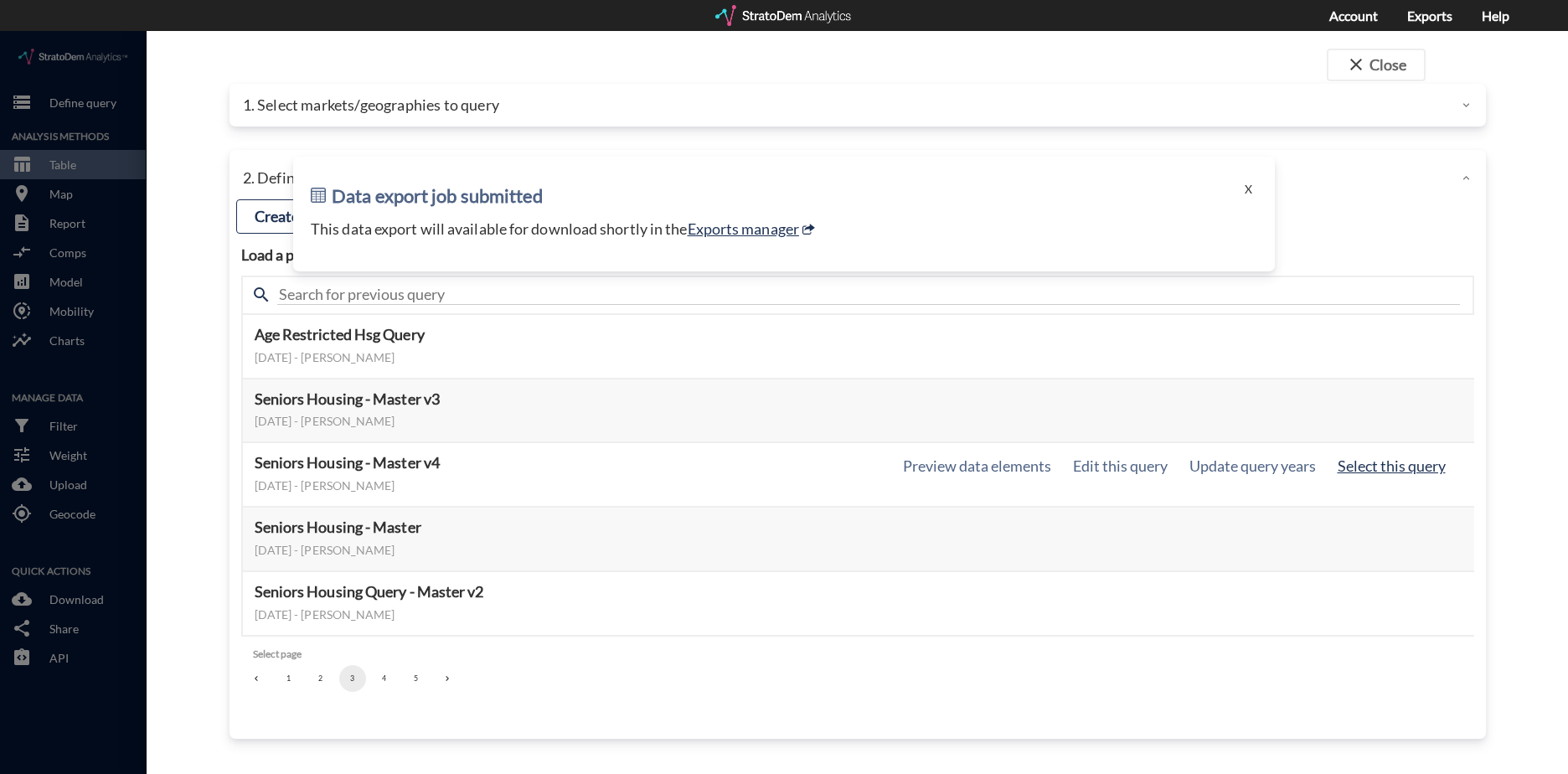
click button "Select this query"
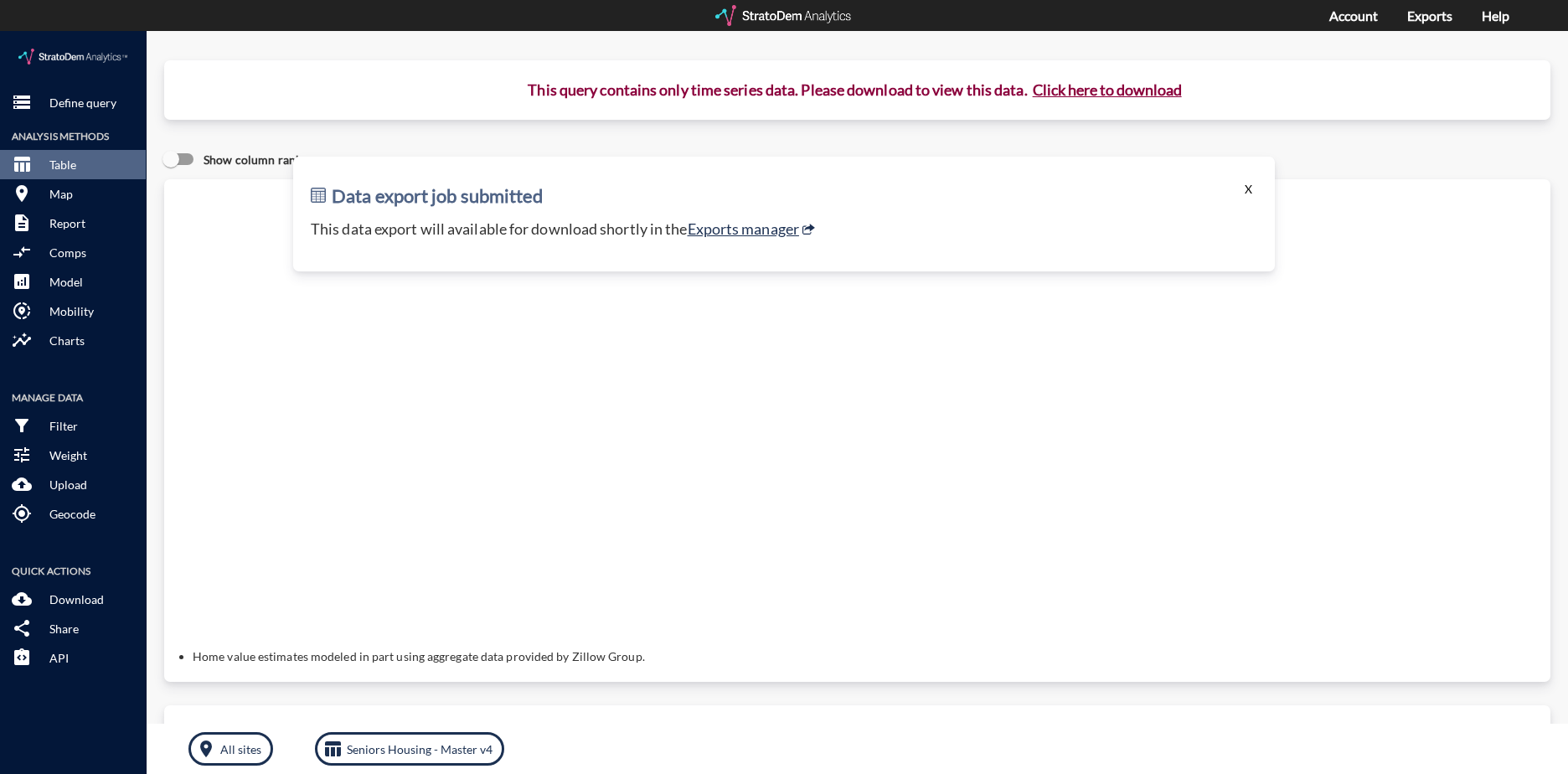
click button "X"
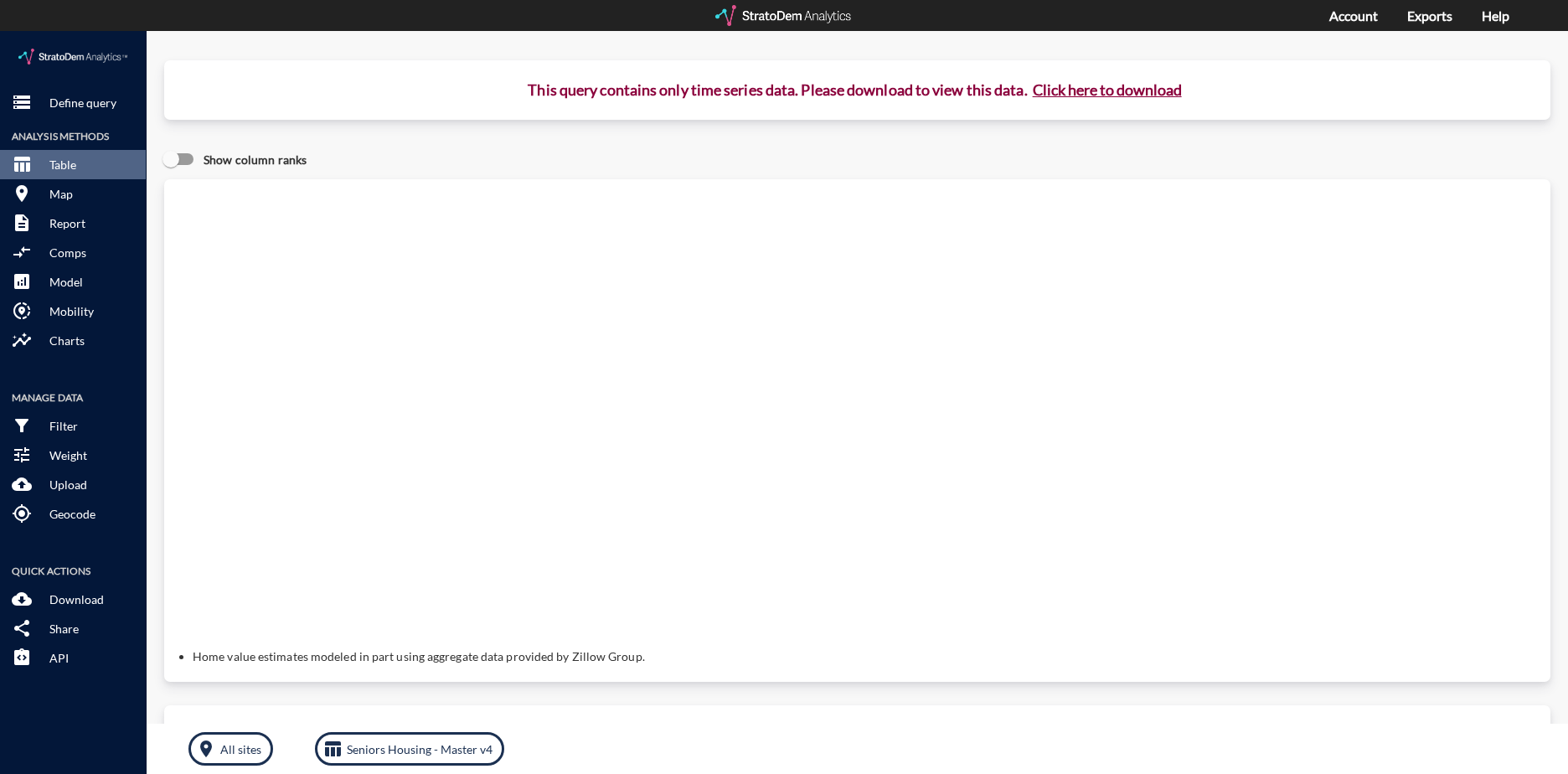
click button "Click here to download"
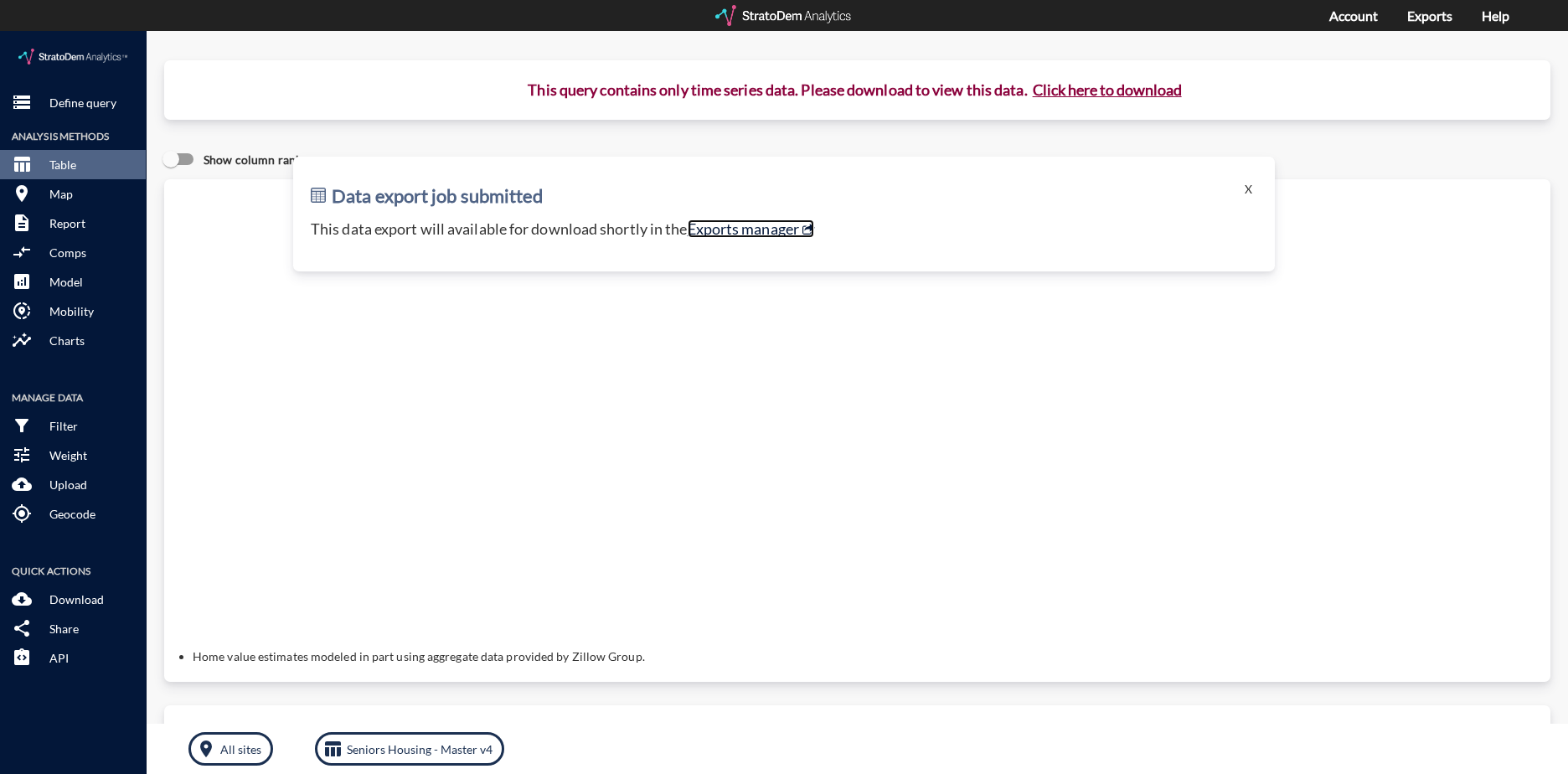
click link "Exports manager"
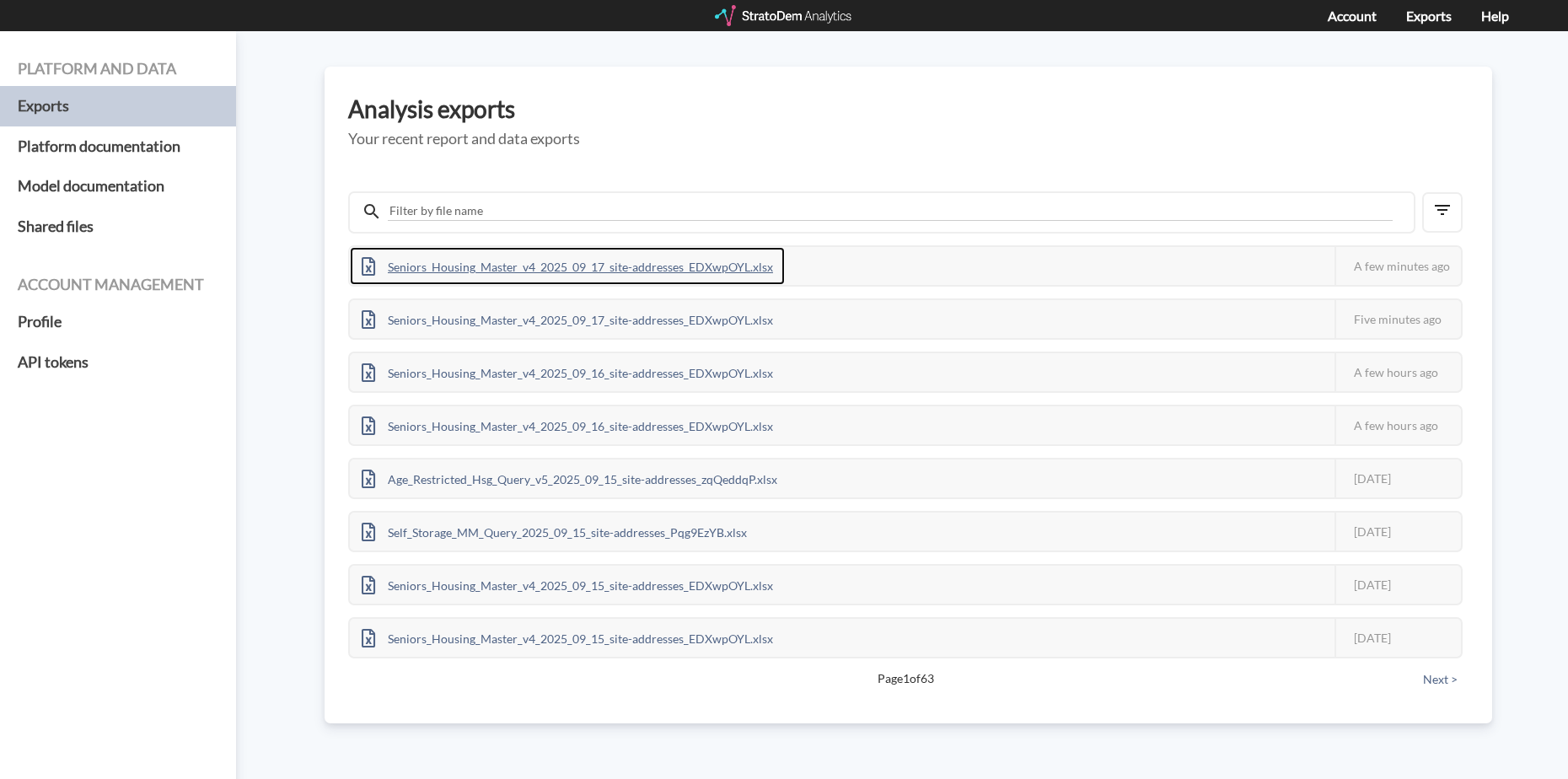
click at [443, 263] on div "Seniors_Housing_Master_v4_2025_09_17_site-addresses_EDXwpOYL.xlsx" at bounding box center [568, 266] width 435 height 38
